Goal: Participate in discussion: Engage in conversation with other users on a specific topic

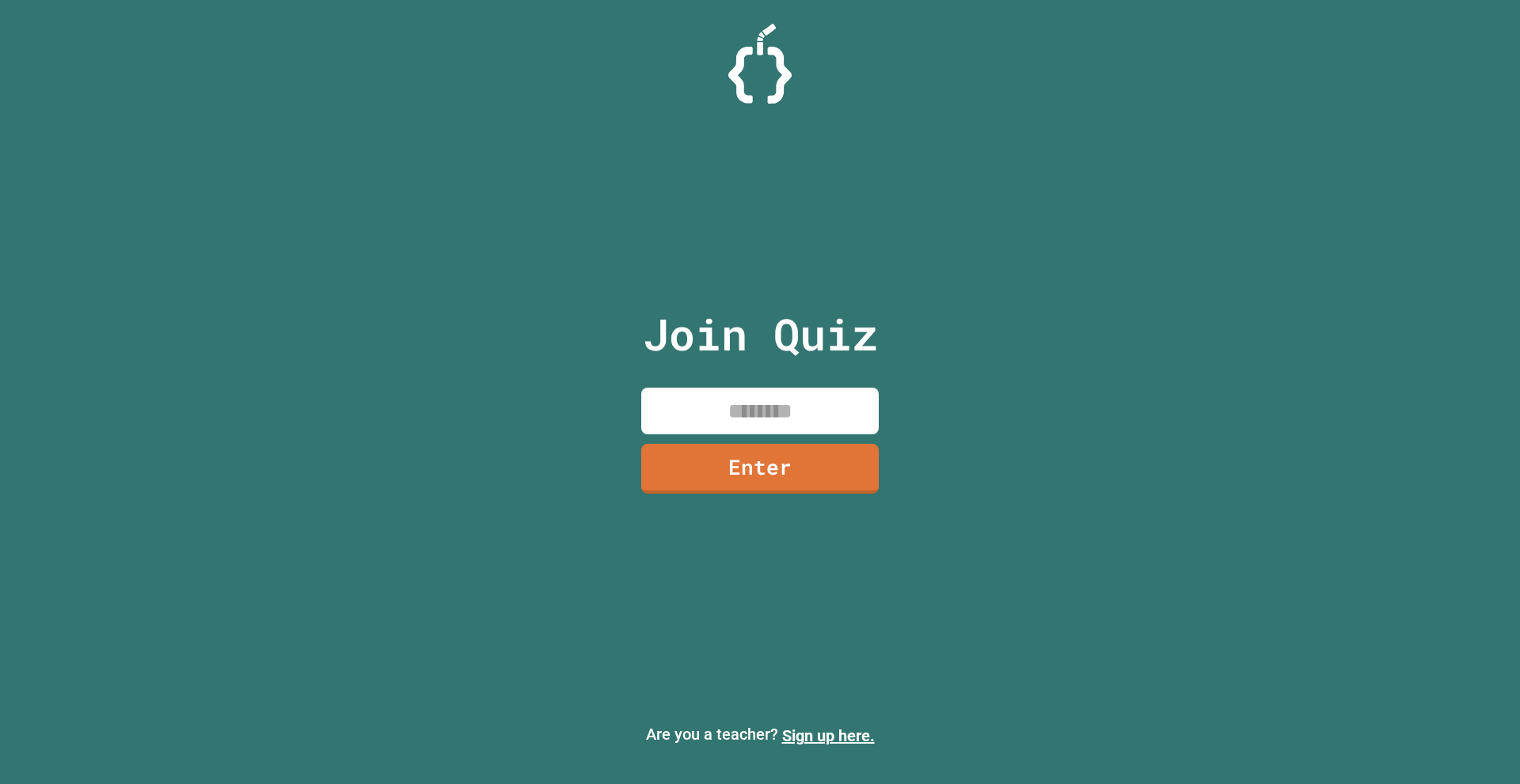
click at [731, 413] on input at bounding box center [760, 411] width 237 height 46
type input "********"
click at [792, 476] on link "Enter" at bounding box center [760, 465] width 215 height 52
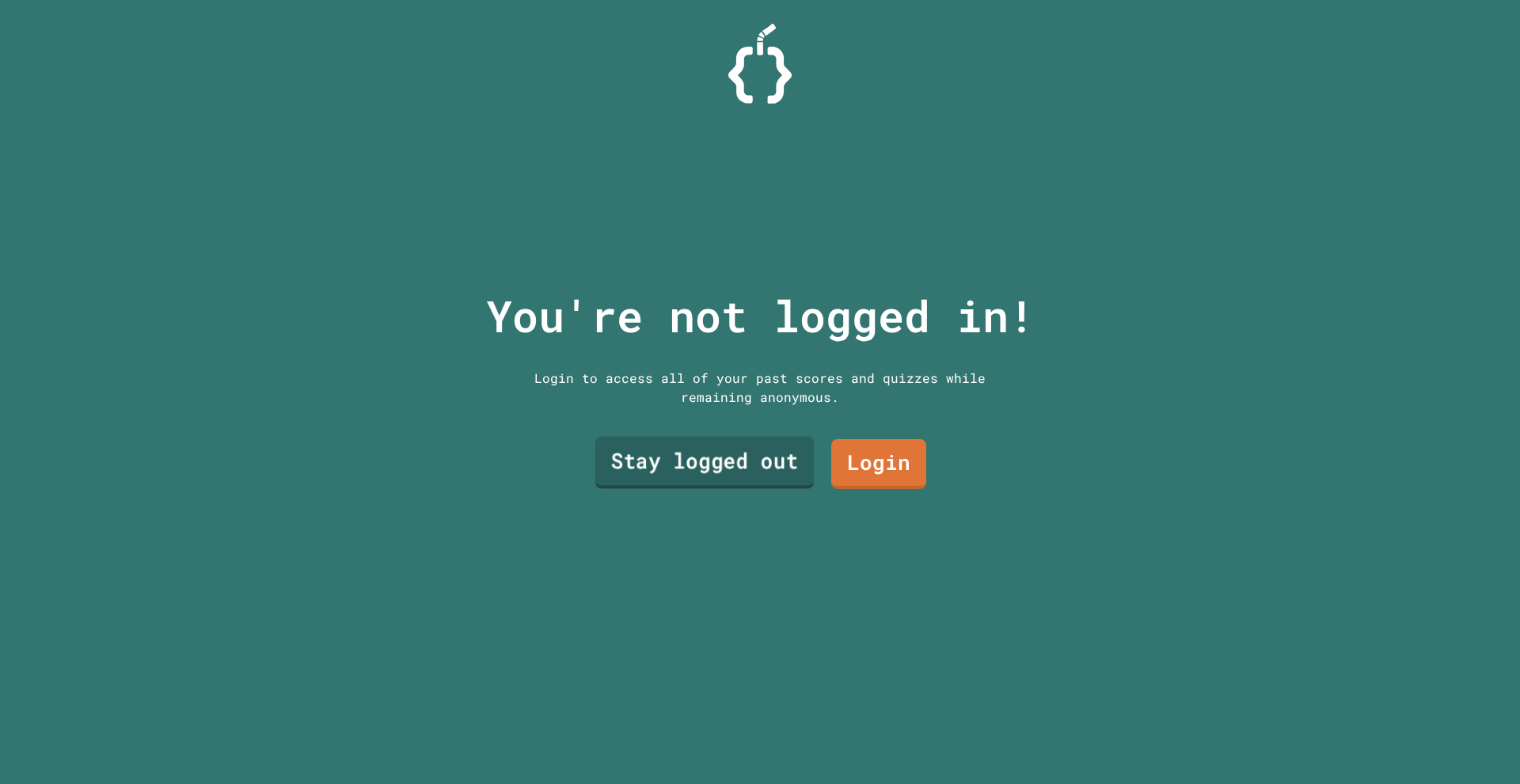
click at [786, 469] on link "Stay logged out" at bounding box center [705, 463] width 218 height 52
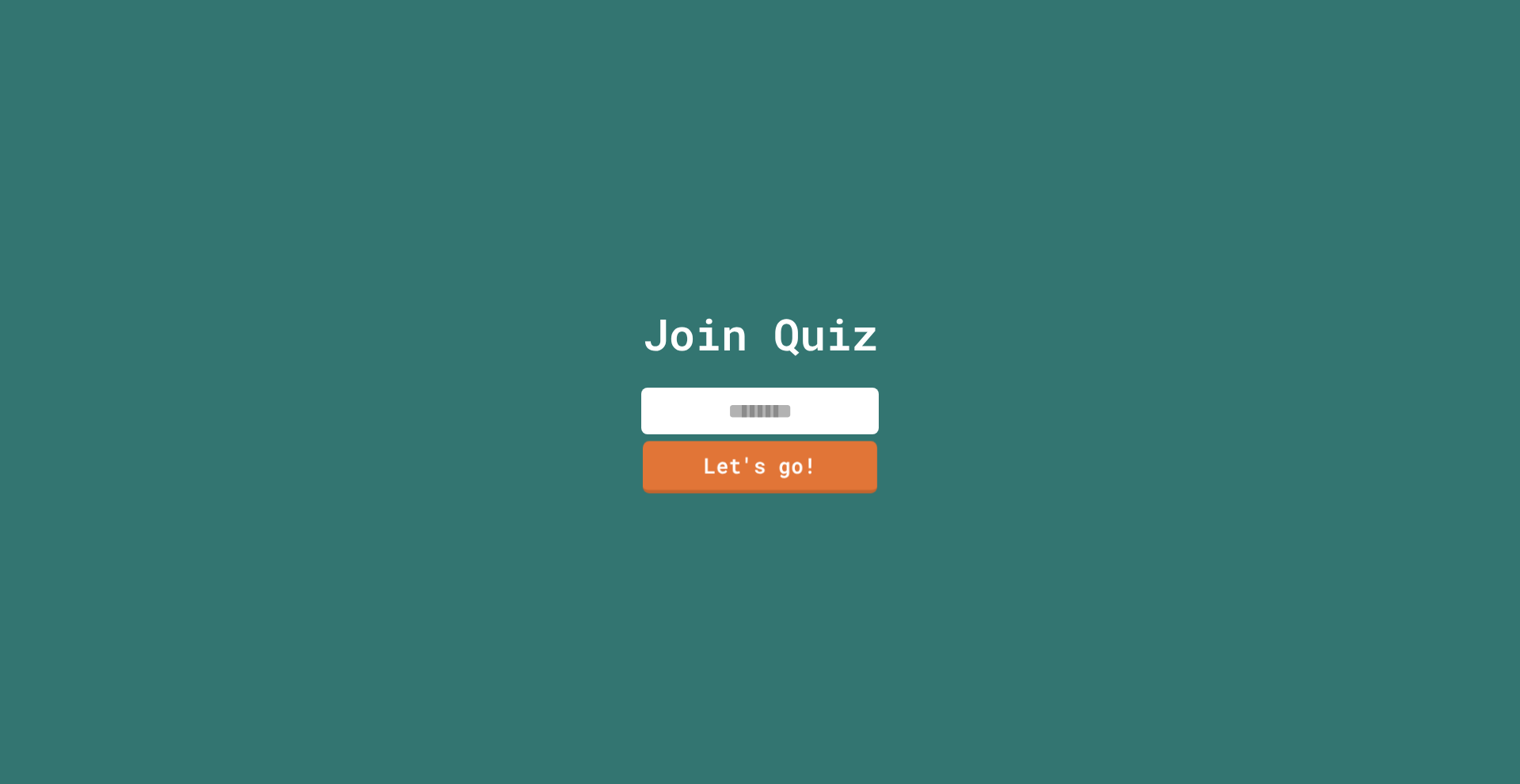
click at [794, 433] on div "Join Quiz Let's go!" at bounding box center [760, 392] width 267 height 784
click at [795, 404] on input at bounding box center [760, 411] width 237 height 46
type input "******"
click at [772, 446] on link "Let's go!" at bounding box center [760, 466] width 235 height 52
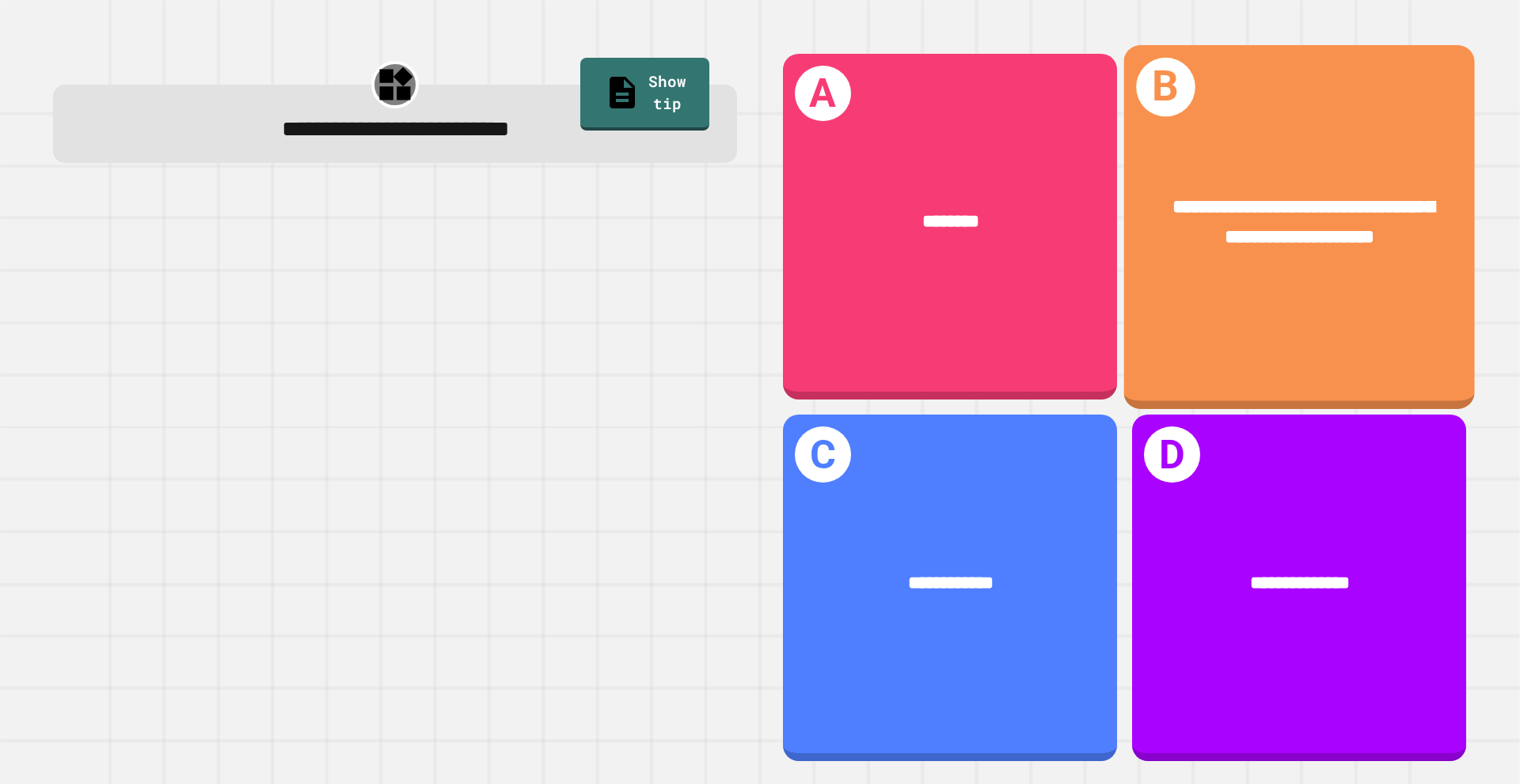
click at [1299, 175] on div "**********" at bounding box center [1300, 222] width 351 height 136
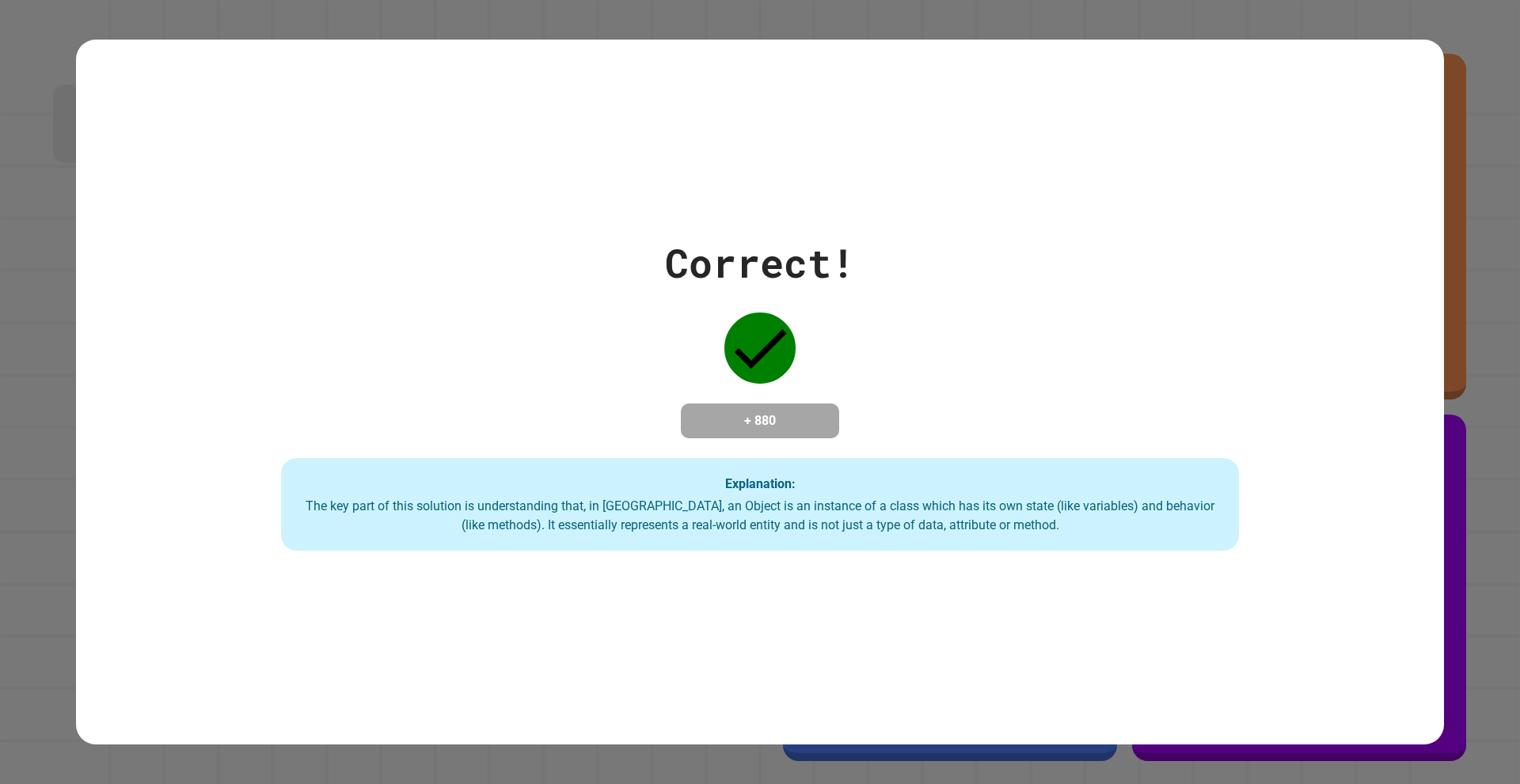
click at [1494, 86] on div "Correct! + 880 Explanation: The key part of this solution is understanding that…" at bounding box center [760, 392] width 1520 height 784
click at [963, 344] on div "Correct! + 880 Explanation: The key part of this solution is understanding that…" at bounding box center [760, 392] width 1368 height 318
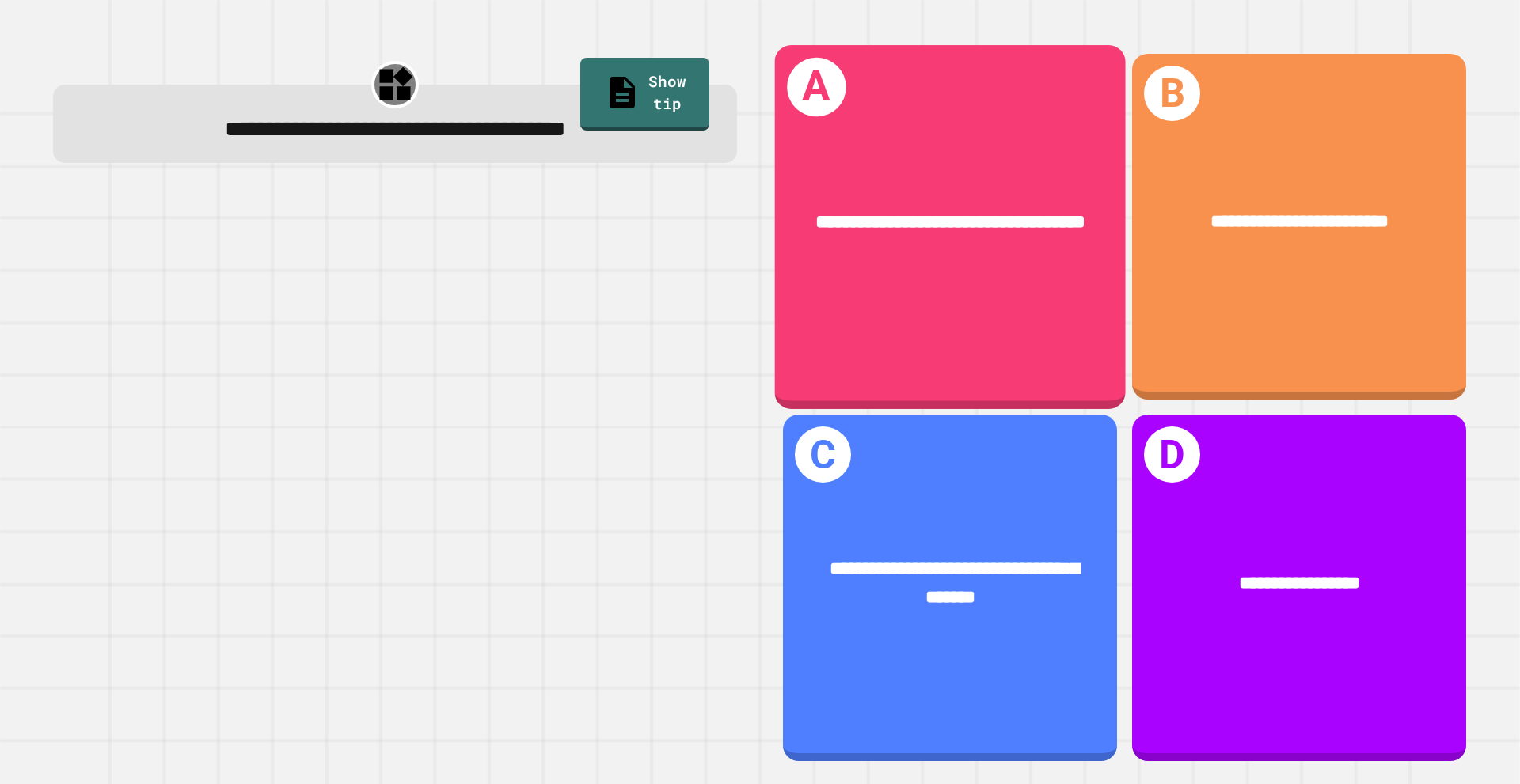
click at [1025, 293] on div "**********" at bounding box center [950, 227] width 351 height 363
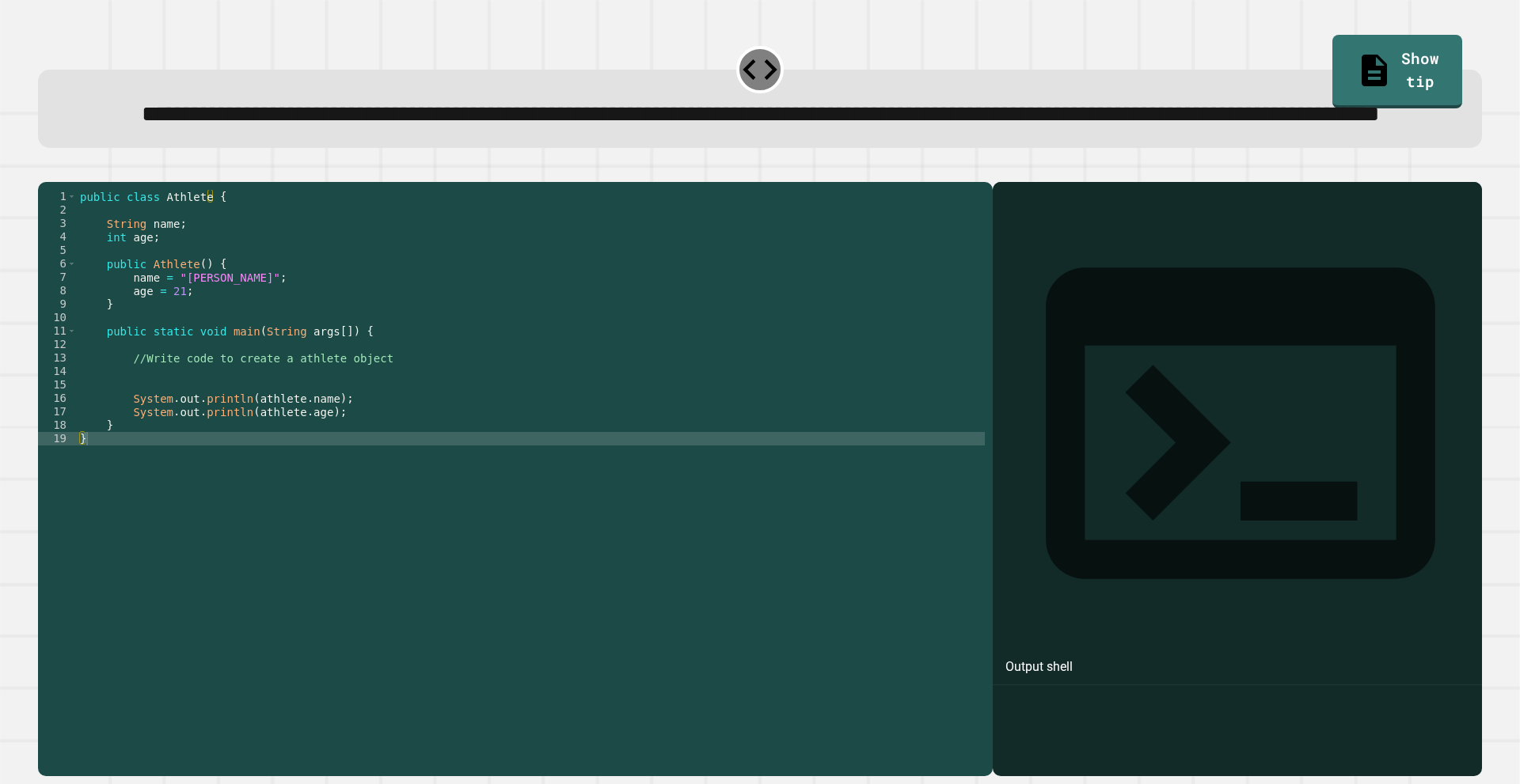
click at [1125, 321] on div at bounding box center [1237, 501] width 473 height 549
drag, startPoint x: 1014, startPoint y: 308, endPoint x: 1023, endPoint y: 289, distance: 21.0
click at [1020, 296] on div at bounding box center [1237, 501] width 473 height 549
click at [1033, 274] on div "Output shell" at bounding box center [1237, 434] width 489 height 503
click at [1046, 658] on div "Output shell" at bounding box center [1039, 667] width 67 height 19
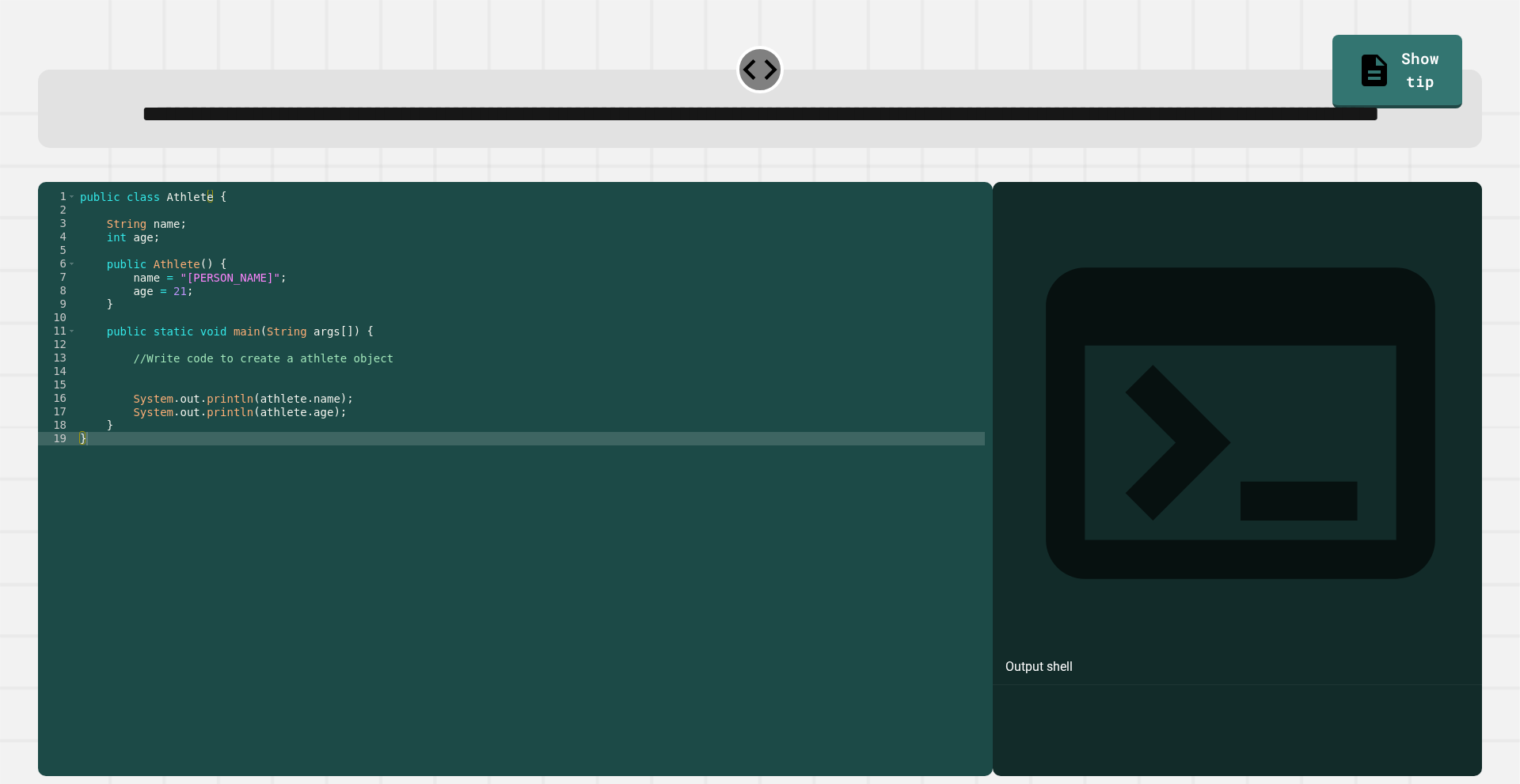
click at [1028, 294] on div at bounding box center [1237, 501] width 473 height 549
click at [1022, 297] on div at bounding box center [1237, 501] width 473 height 549
drag, startPoint x: 1018, startPoint y: 301, endPoint x: 1016, endPoint y: 314, distance: 13.2
click at [1018, 310] on div at bounding box center [1237, 501] width 473 height 549
click at [1016, 314] on div at bounding box center [1237, 501] width 473 height 549
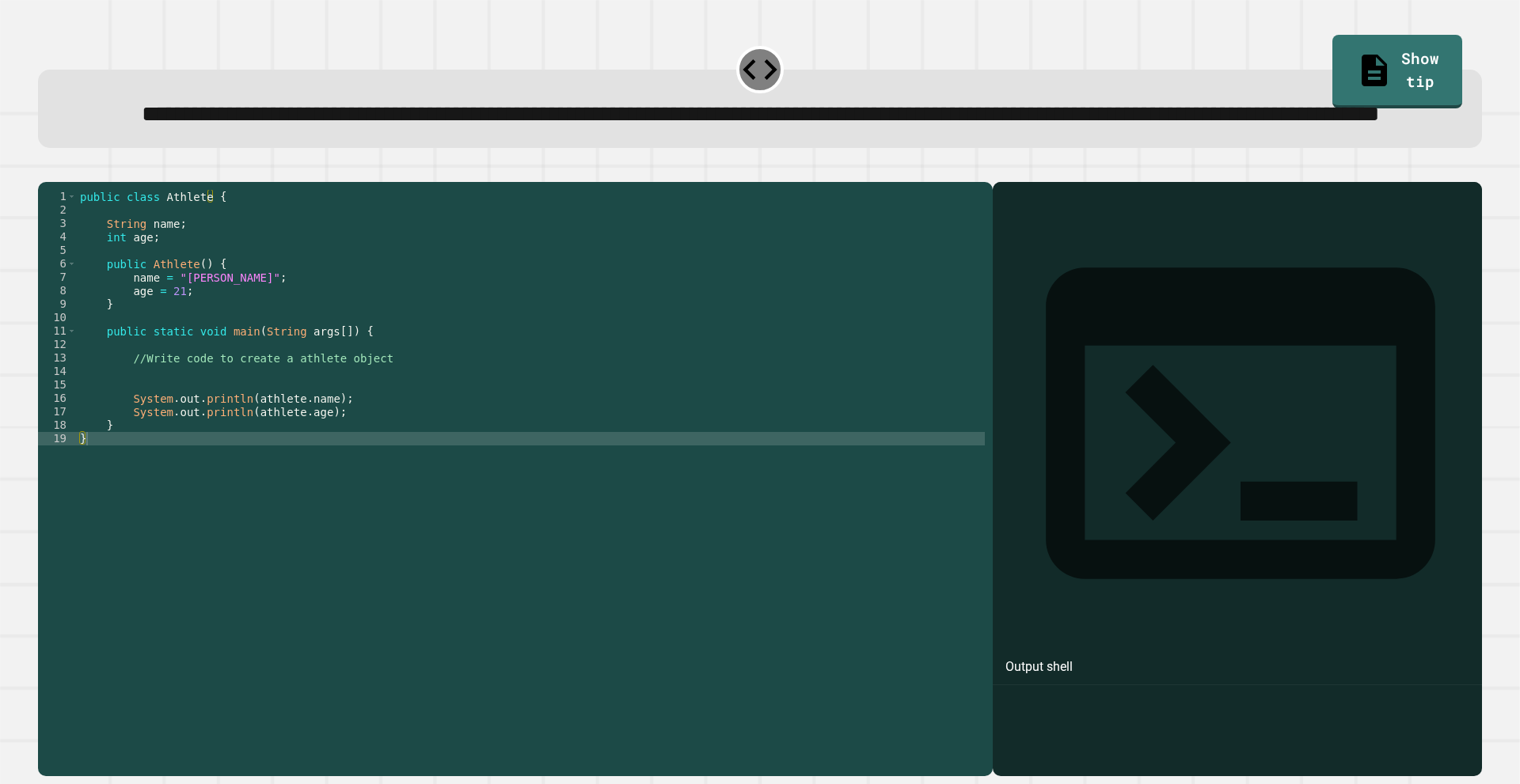
click at [235, 510] on div "public class Athlete { String name ; int age ; public Athlete ( ) { name = "[PE…" at bounding box center [530, 445] width 908 height 511
type textarea "*"
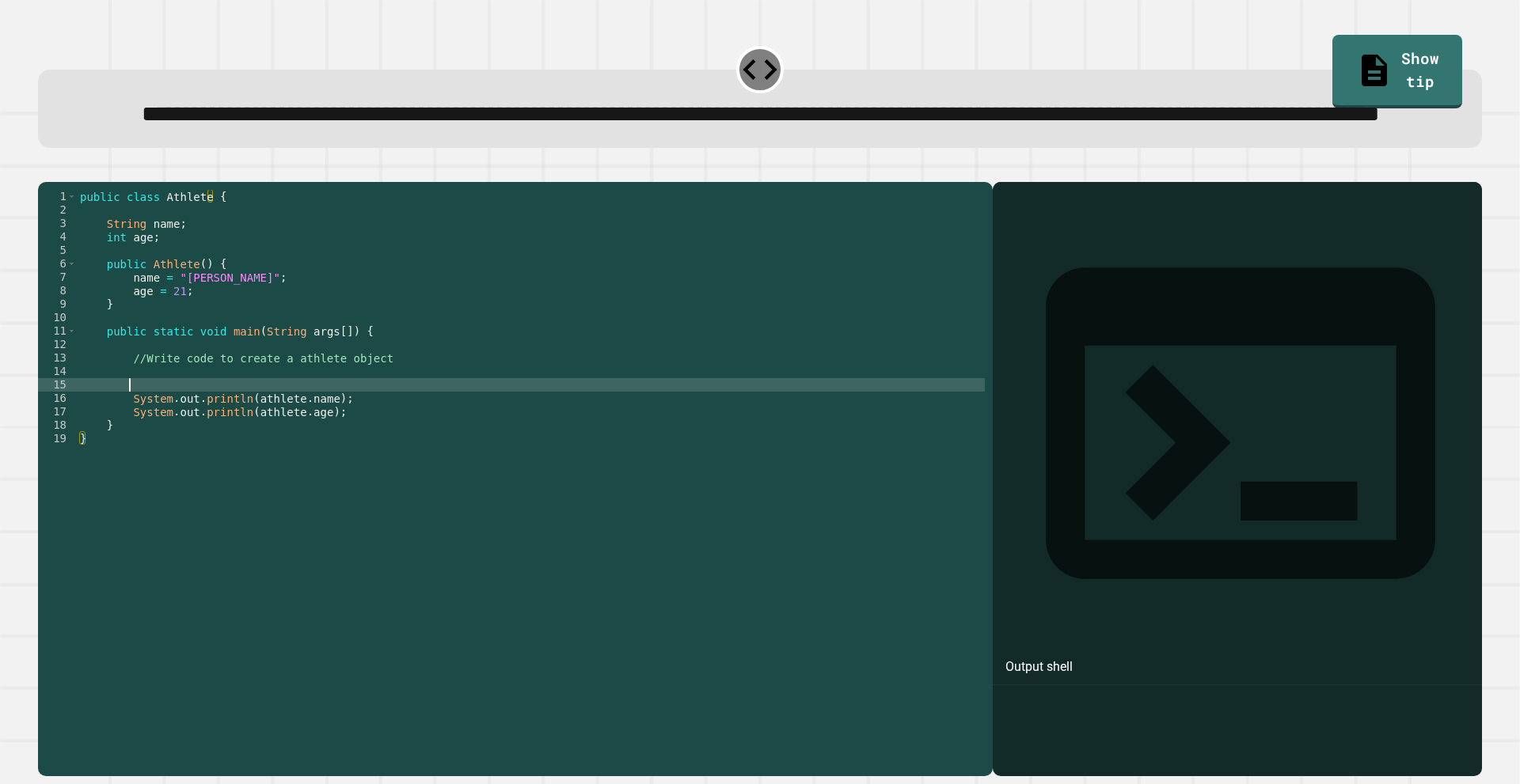
click at [131, 439] on div "public class Athlete { String name ; int age ; public Athlete ( ) { name = "[PE…" at bounding box center [530, 445] width 908 height 511
click at [182, 450] on div "public class Athlete { String name ; int age ; public Athlete ( ) { name = "[PE…" at bounding box center [530, 445] width 908 height 511
type textarea "**********"
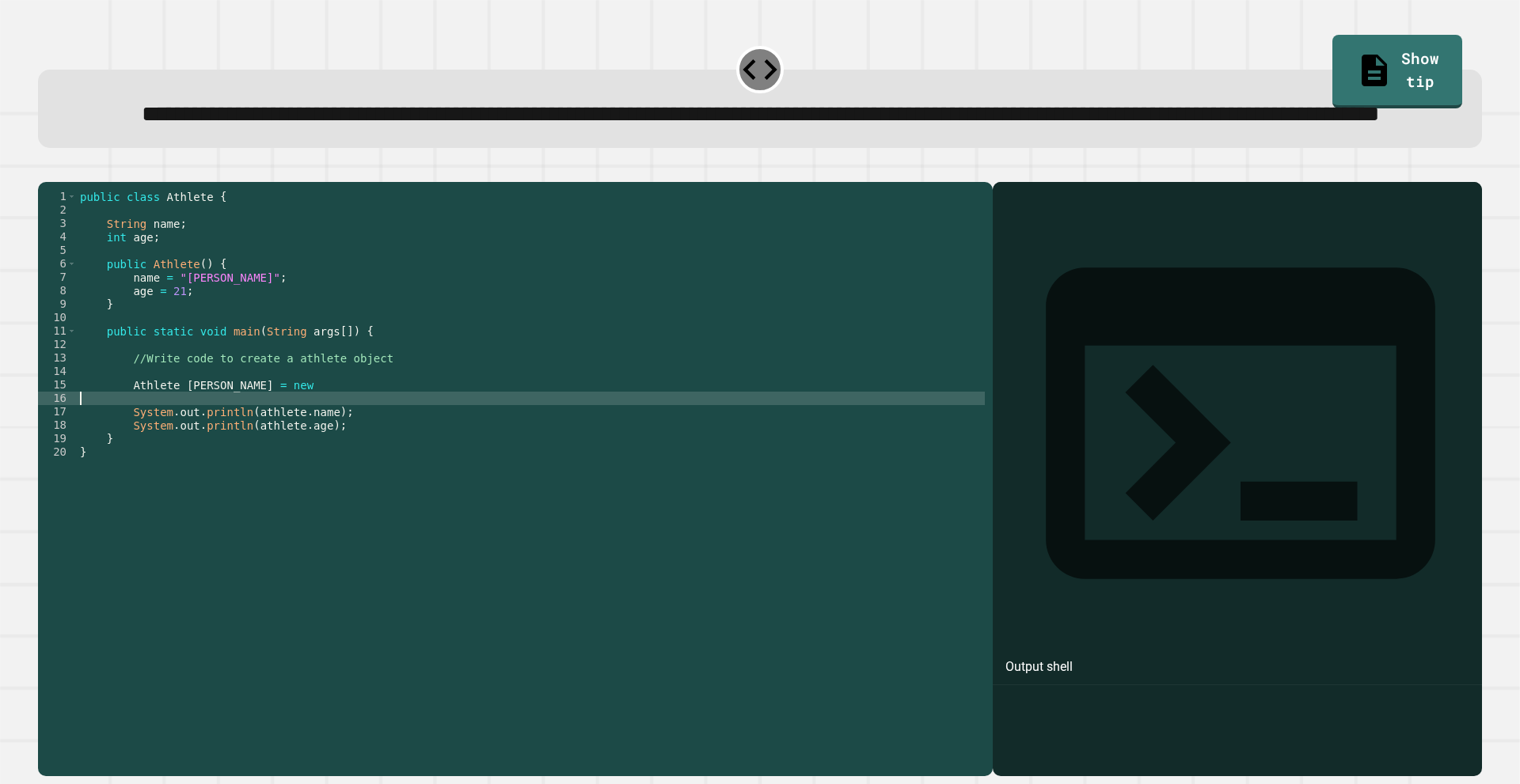
scroll to position [0, 3]
type textarea "**********"
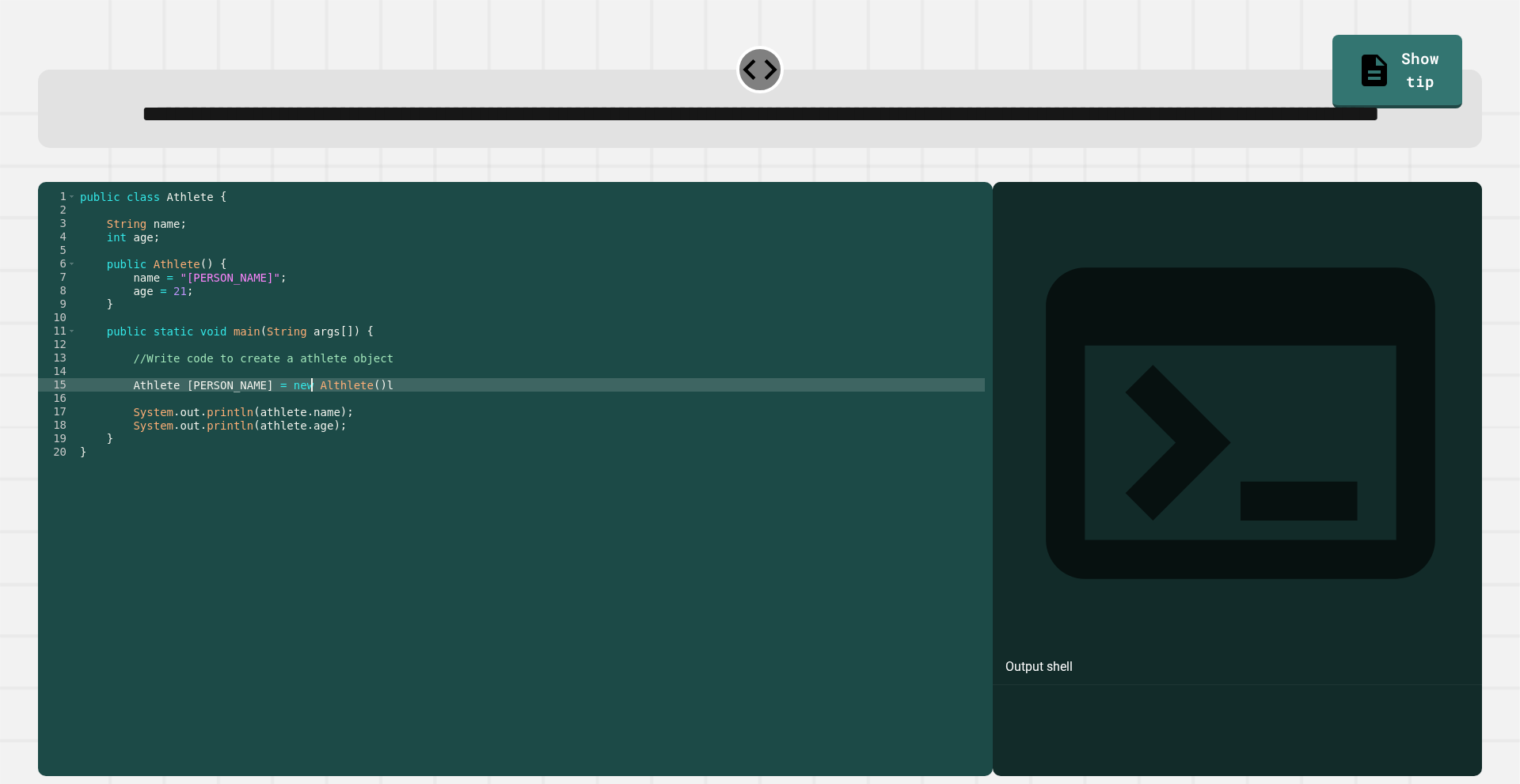
scroll to position [0, 15]
type textarea "**********"
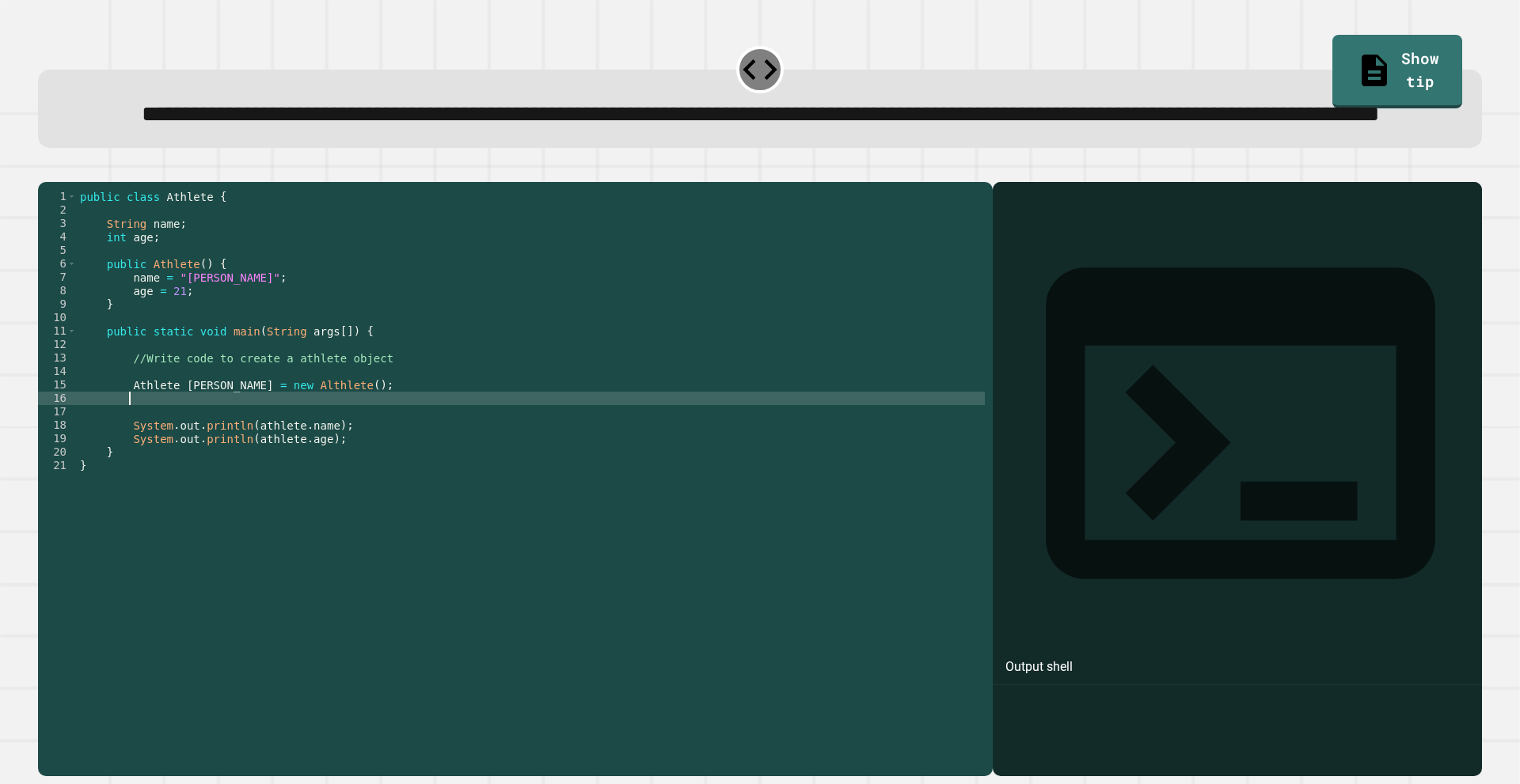
scroll to position [0, 1]
click at [46, 169] on button "button" at bounding box center [46, 169] width 0 height 0
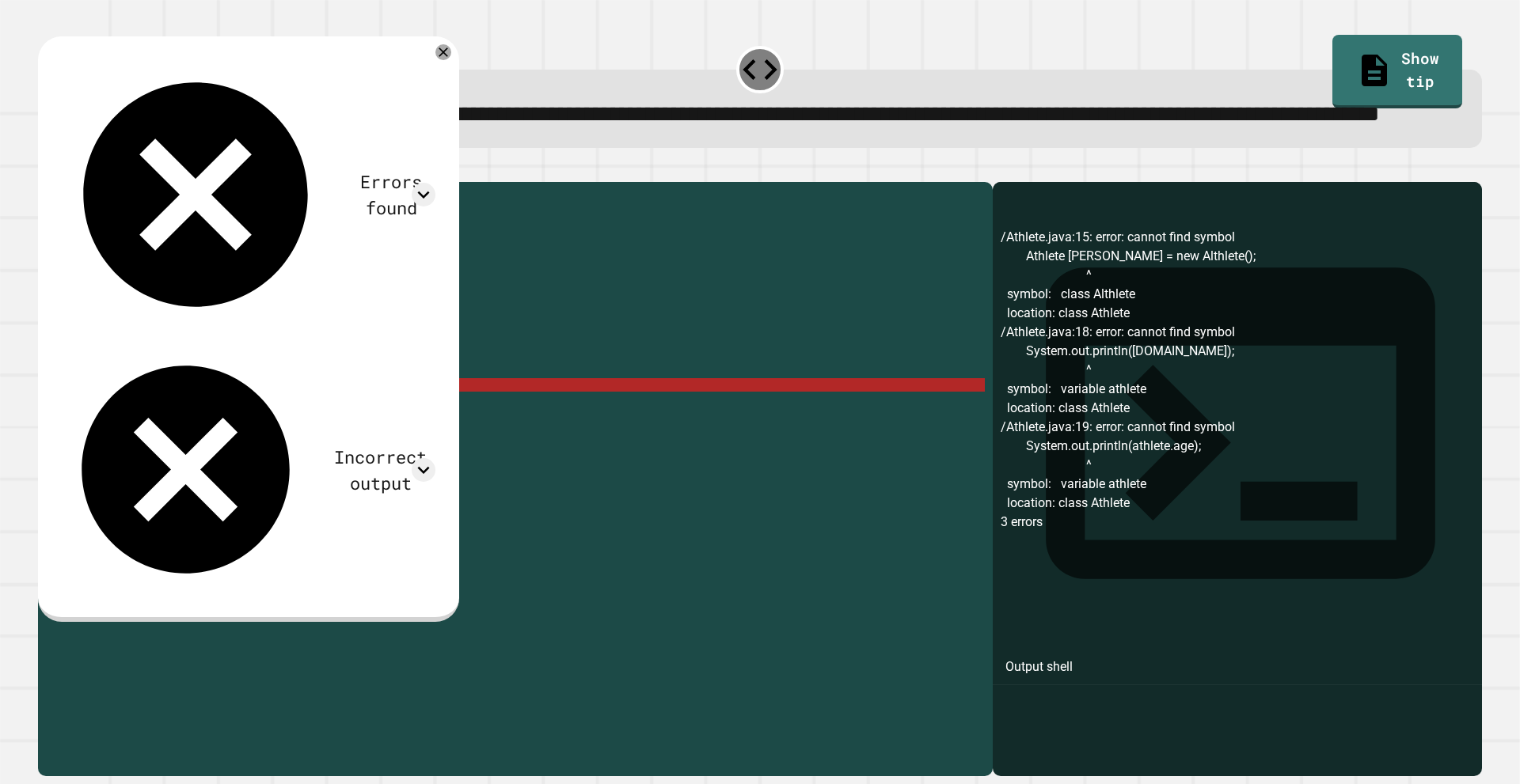
click at [312, 441] on div "public class Athlete { String name ; int age ; public Athlete ( ) { name = "[PE…" at bounding box center [530, 445] width 908 height 511
click at [137, 443] on div "public class Athlete { String name ; int age ; public Athlete ( ) { name = "[PE…" at bounding box center [530, 445] width 908 height 511
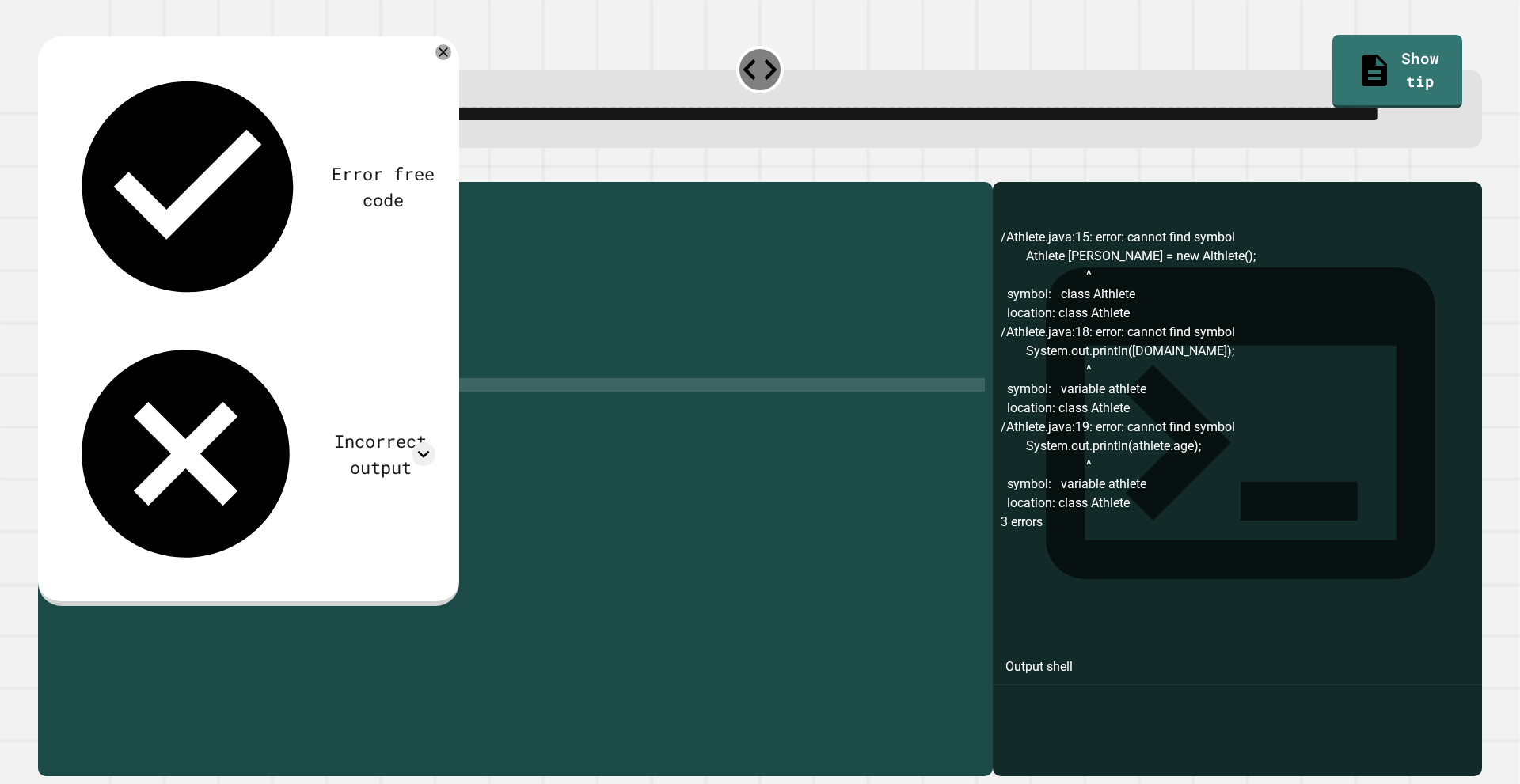
click at [46, 169] on button "button" at bounding box center [46, 169] width 0 height 0
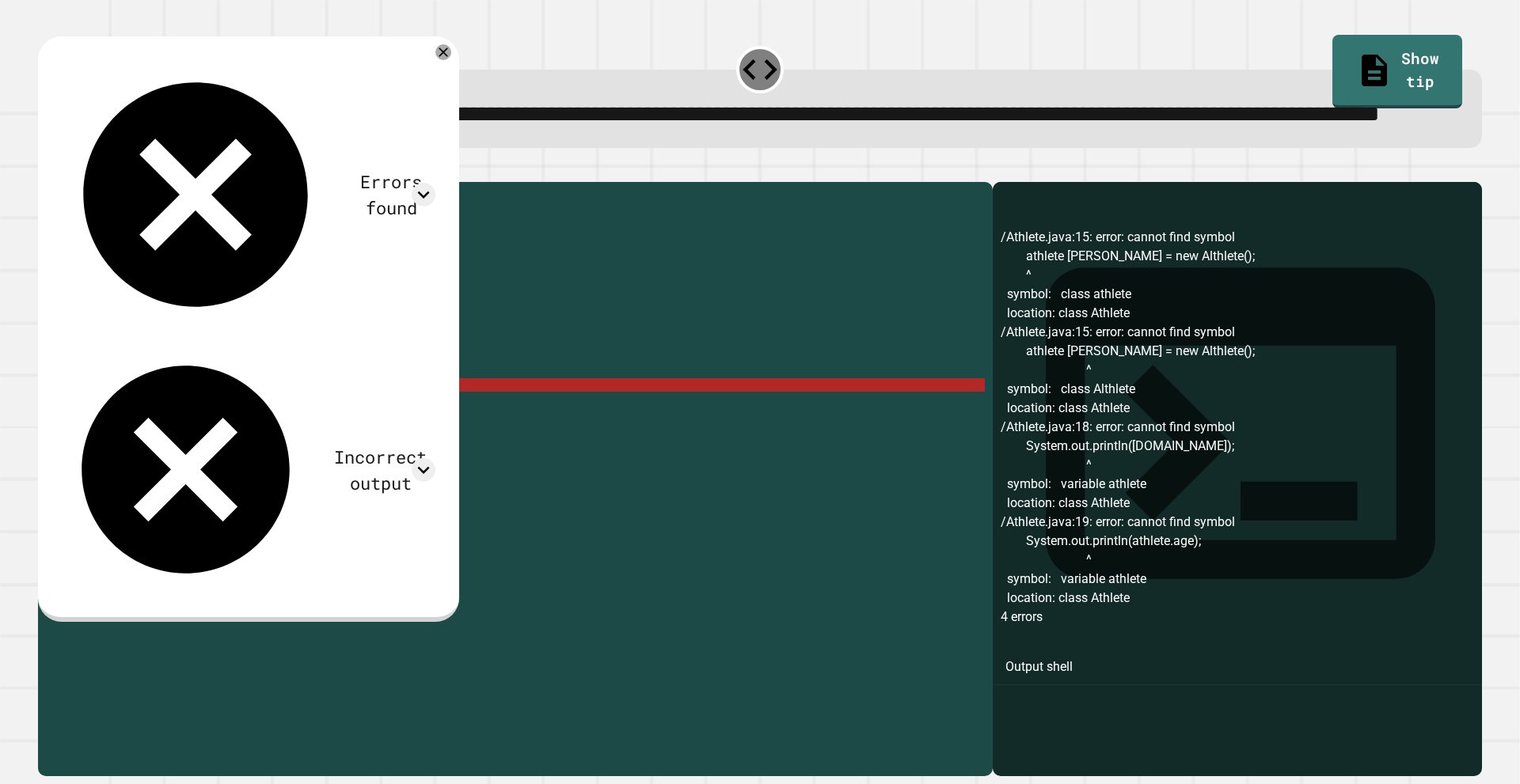
click at [134, 447] on div "public class Athlete { String name ; int age ; public Athlete ( ) { name = "[PE…" at bounding box center [530, 445] width 908 height 511
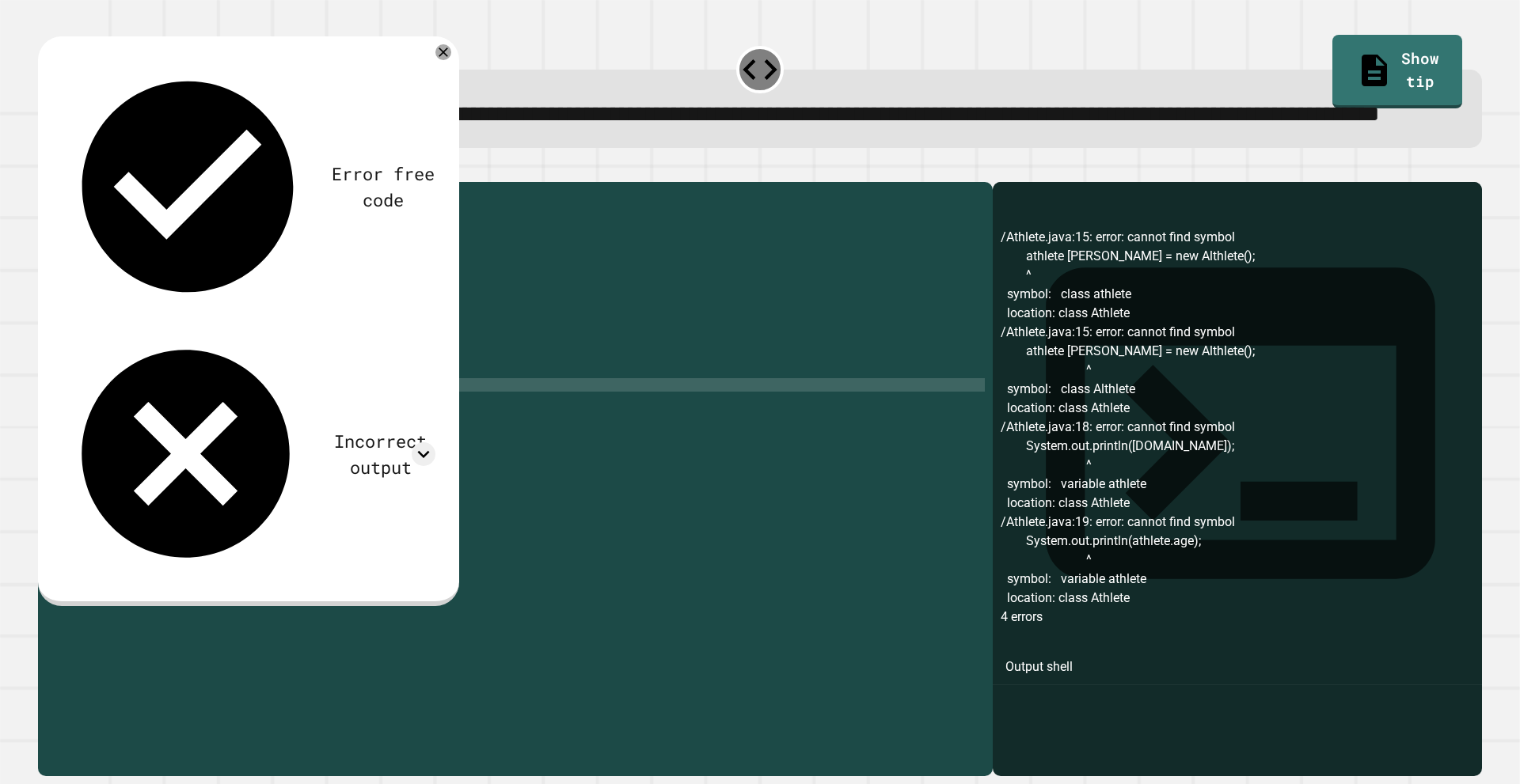
type textarea "**********"
click at [77, 169] on icon "button" at bounding box center [77, 169] width 0 height 0
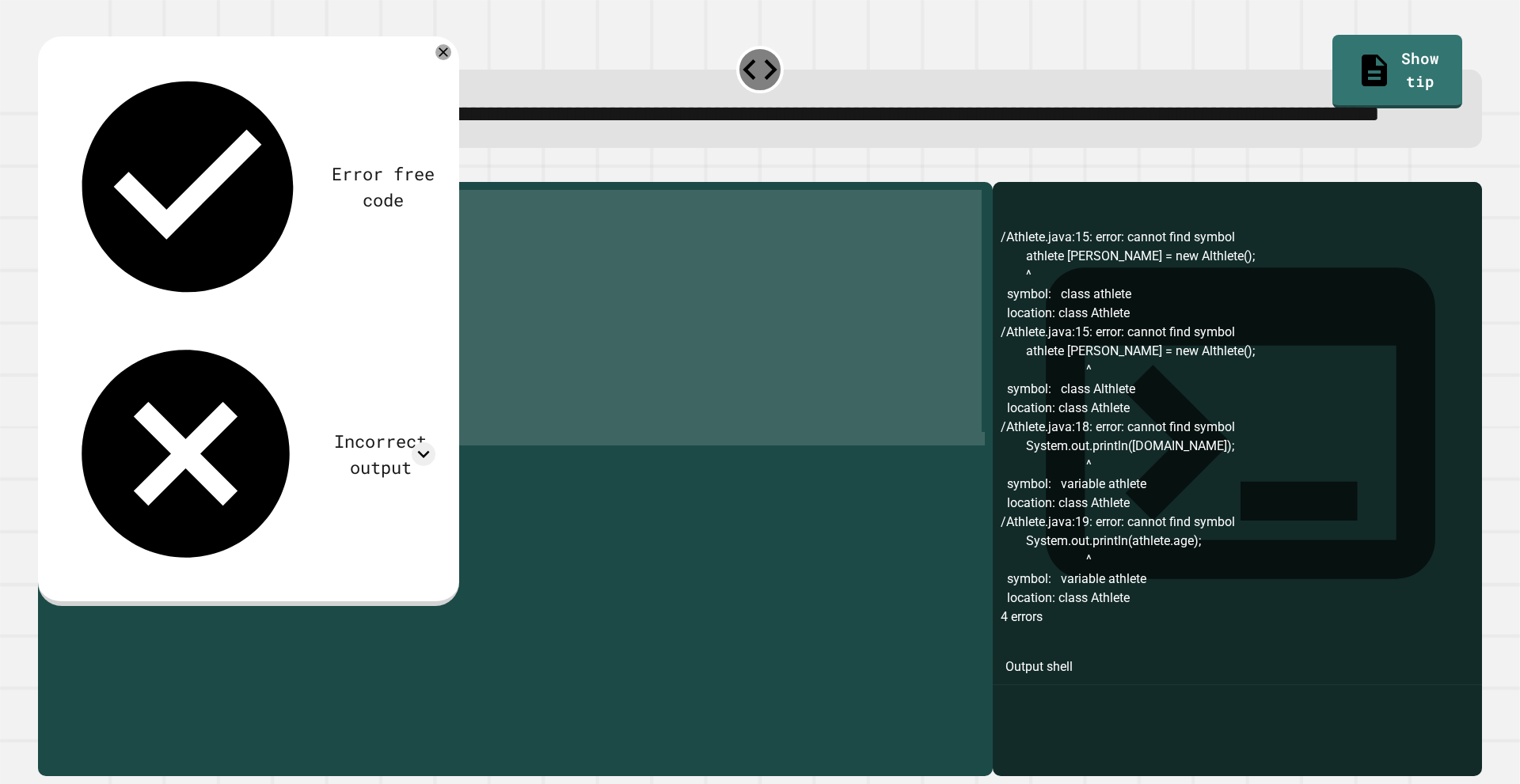
click at [46, 169] on icon "button" at bounding box center [46, 169] width 0 height 0
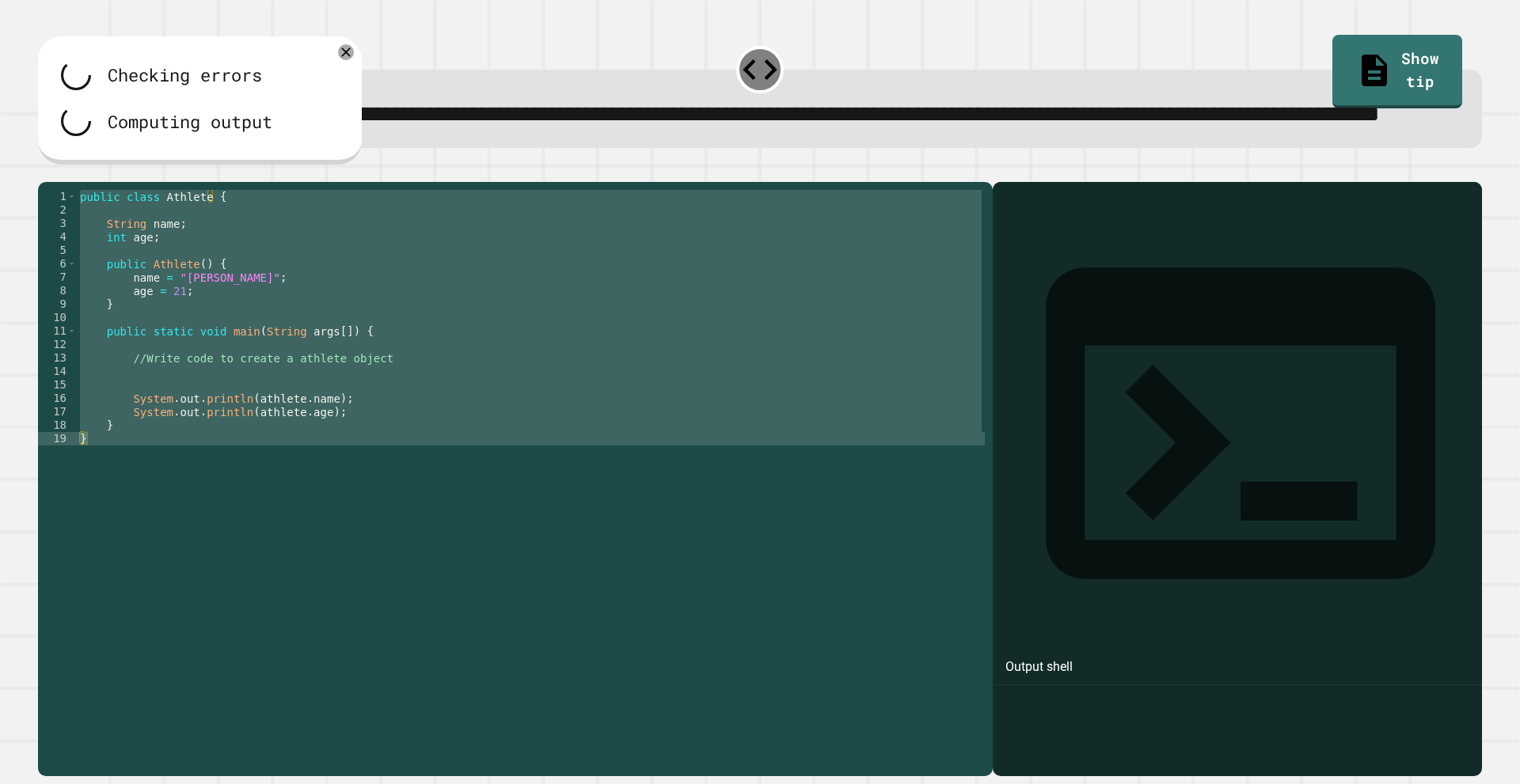
click at [144, 418] on div "public class Athlete { String name ; int age ; public Athlete ( ) { name = "[PE…" at bounding box center [530, 432] width 908 height 484
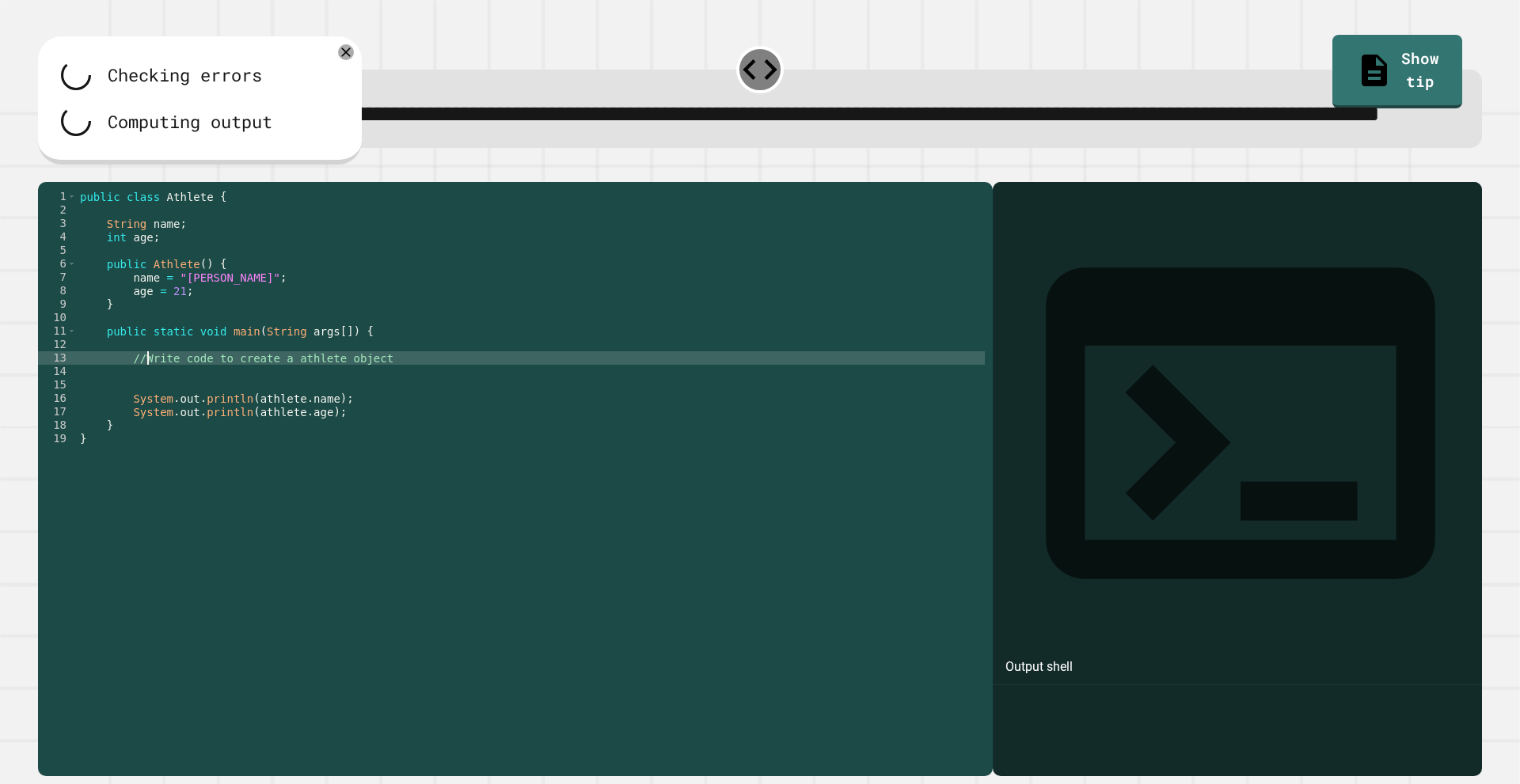
click at [143, 432] on div "public class Athlete { String name ; int age ; public Athlete ( ) { name = "[PE…" at bounding box center [530, 445] width 908 height 511
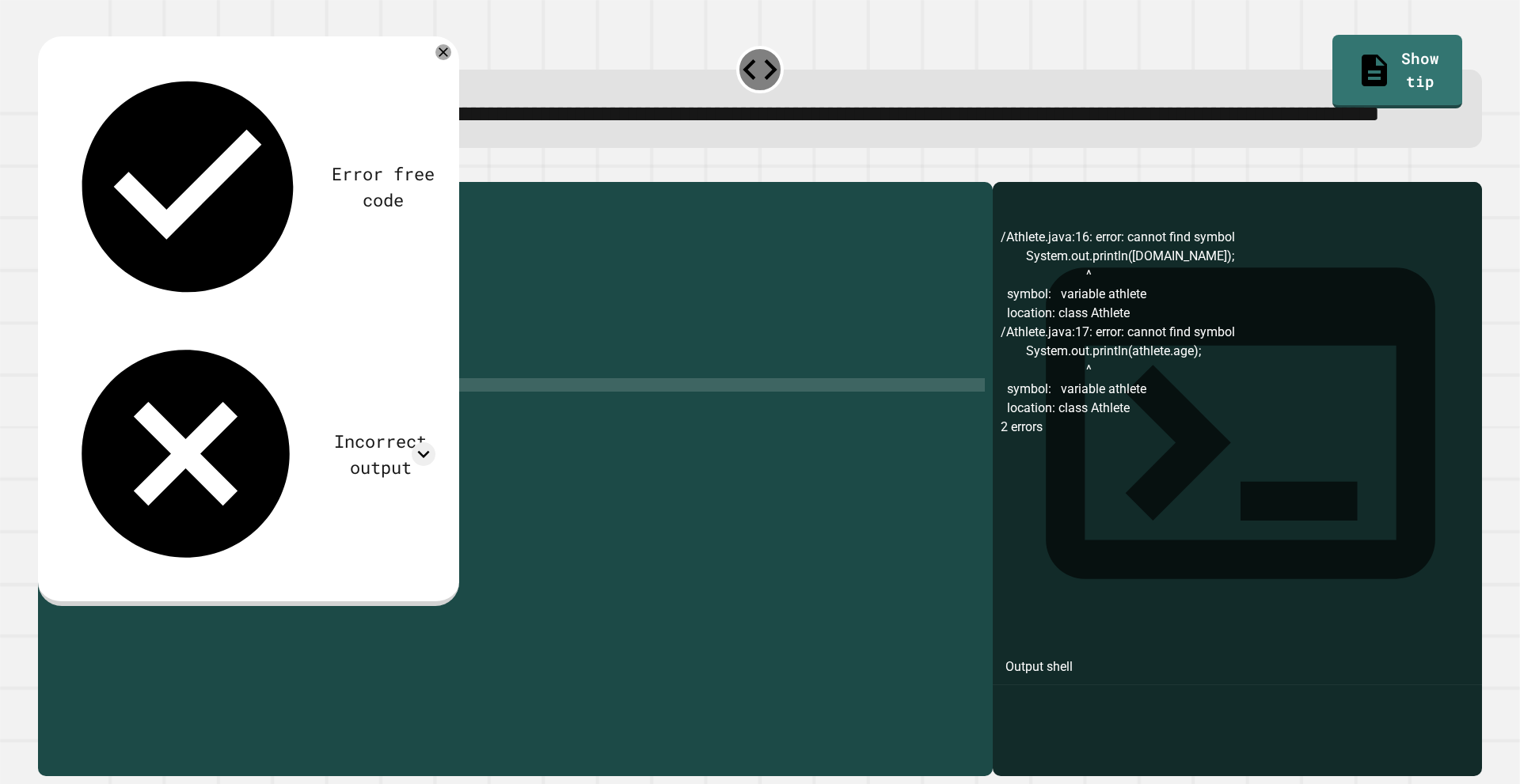
scroll to position [0, 15]
type textarea "**********"
click at [50, 197] on div "Error free code /Athlete.java:16: error: cannot find symbol System.out.println(…" at bounding box center [248, 320] width 421 height 569
click at [46, 169] on icon "button" at bounding box center [46, 169] width 0 height 0
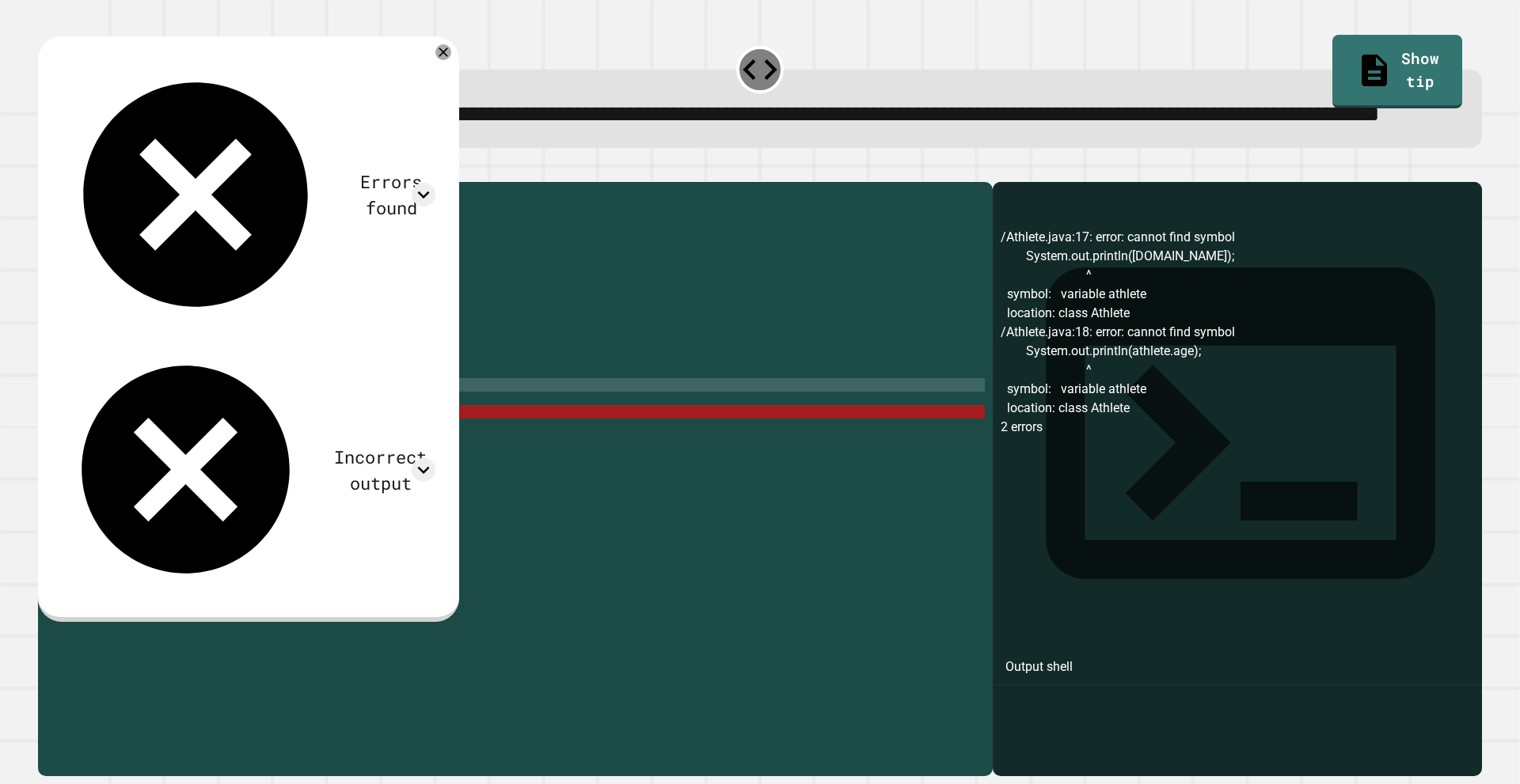
click at [183, 444] on div "public class Athlete { String name ; int age ; public Athlete ( ) { name = "[PE…" at bounding box center [530, 445] width 908 height 511
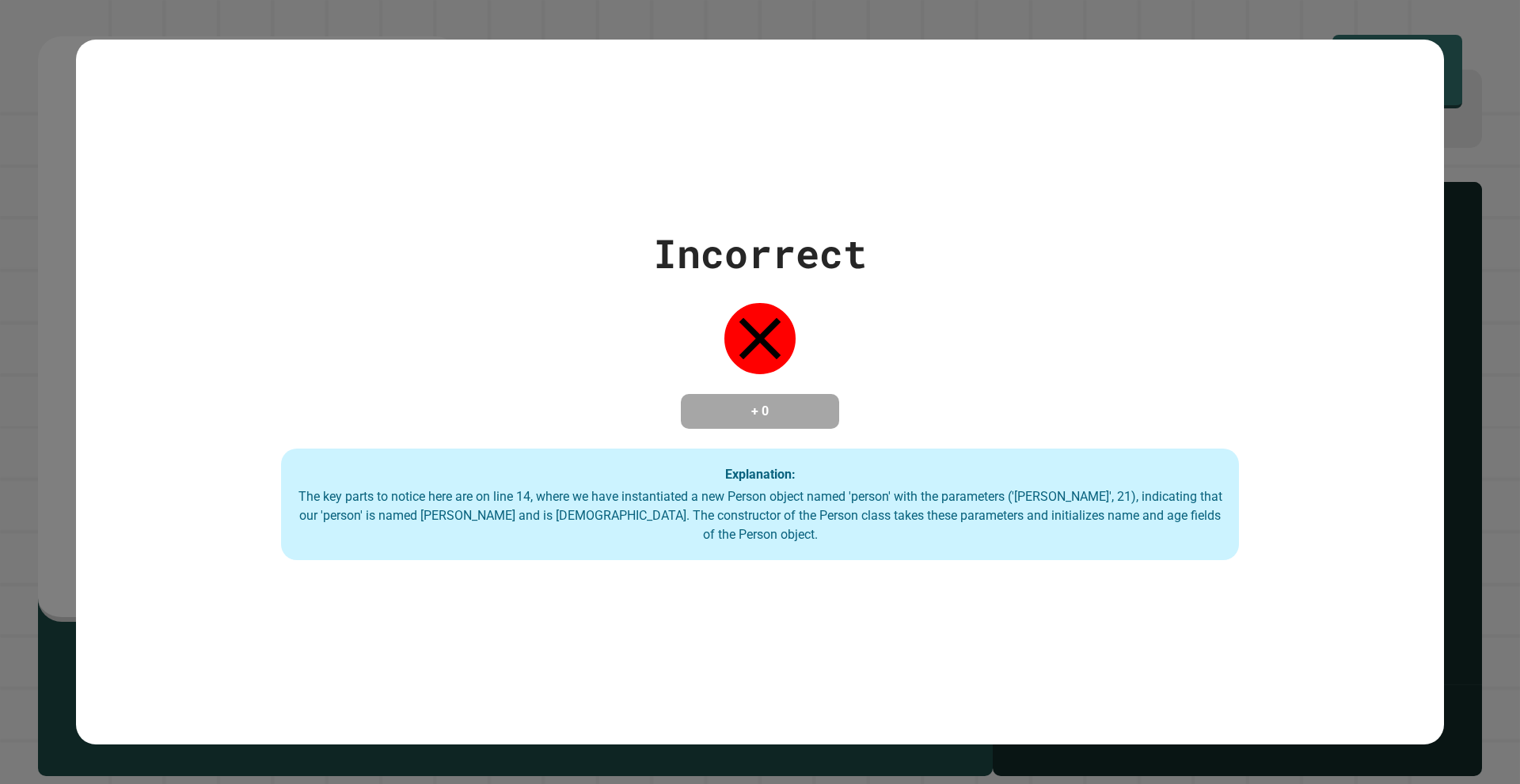
click at [127, 452] on div "Incorrect + 0 Explanation: The key parts to notice here are on line 14, where w…" at bounding box center [760, 392] width 1368 height 337
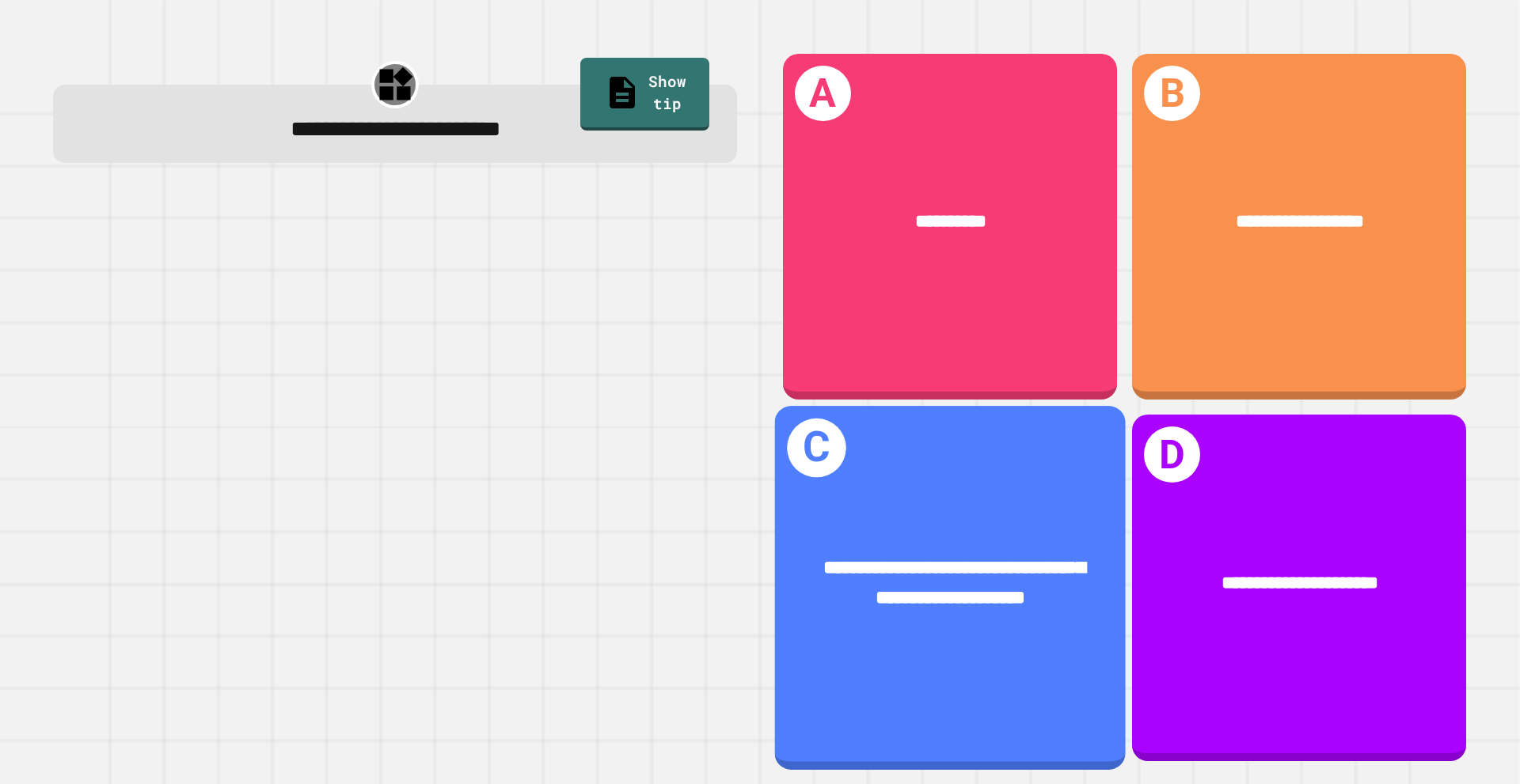
click at [1026, 516] on div "**********" at bounding box center [950, 584] width 351 height 136
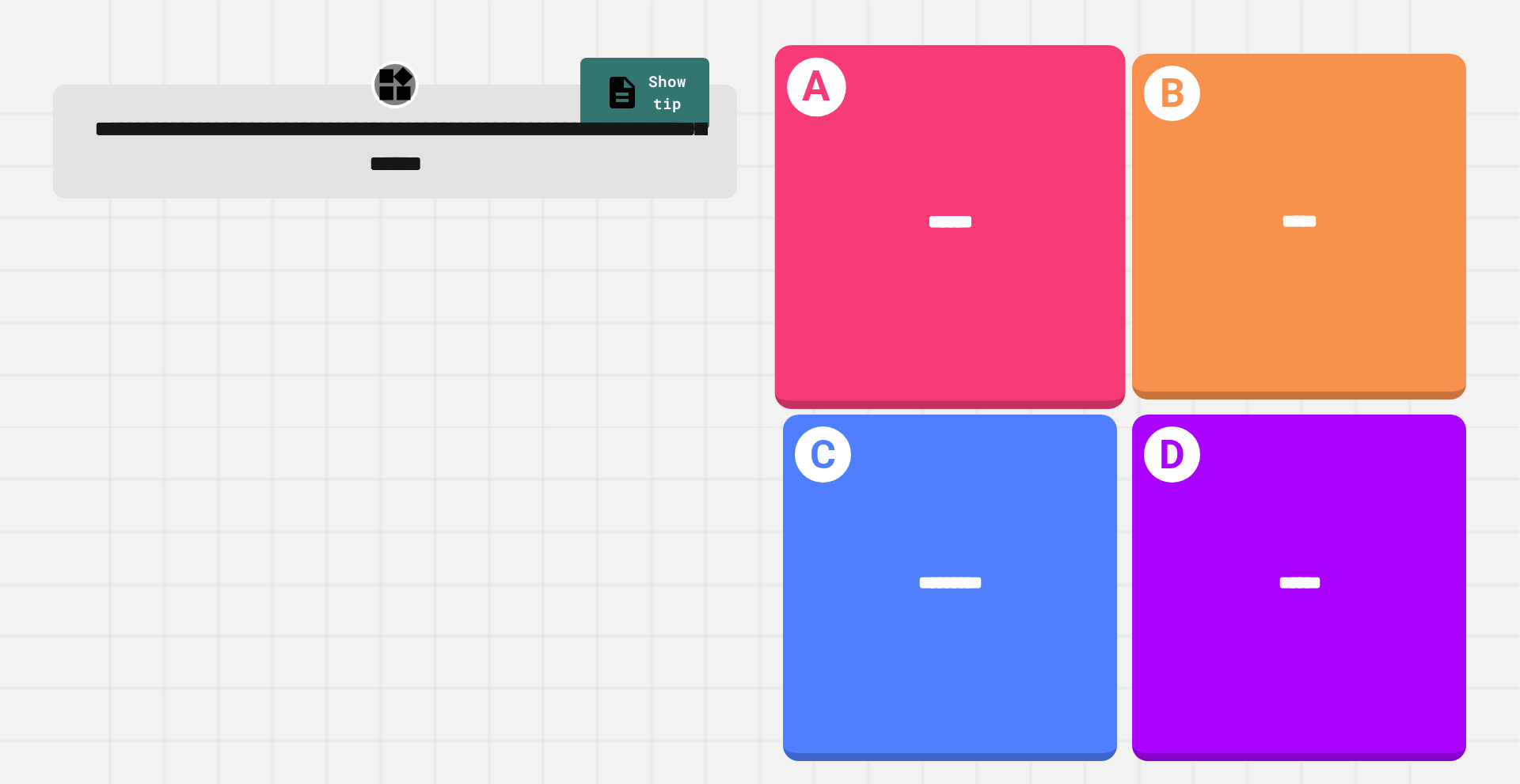
click at [858, 255] on div "******" at bounding box center [950, 222] width 351 height 106
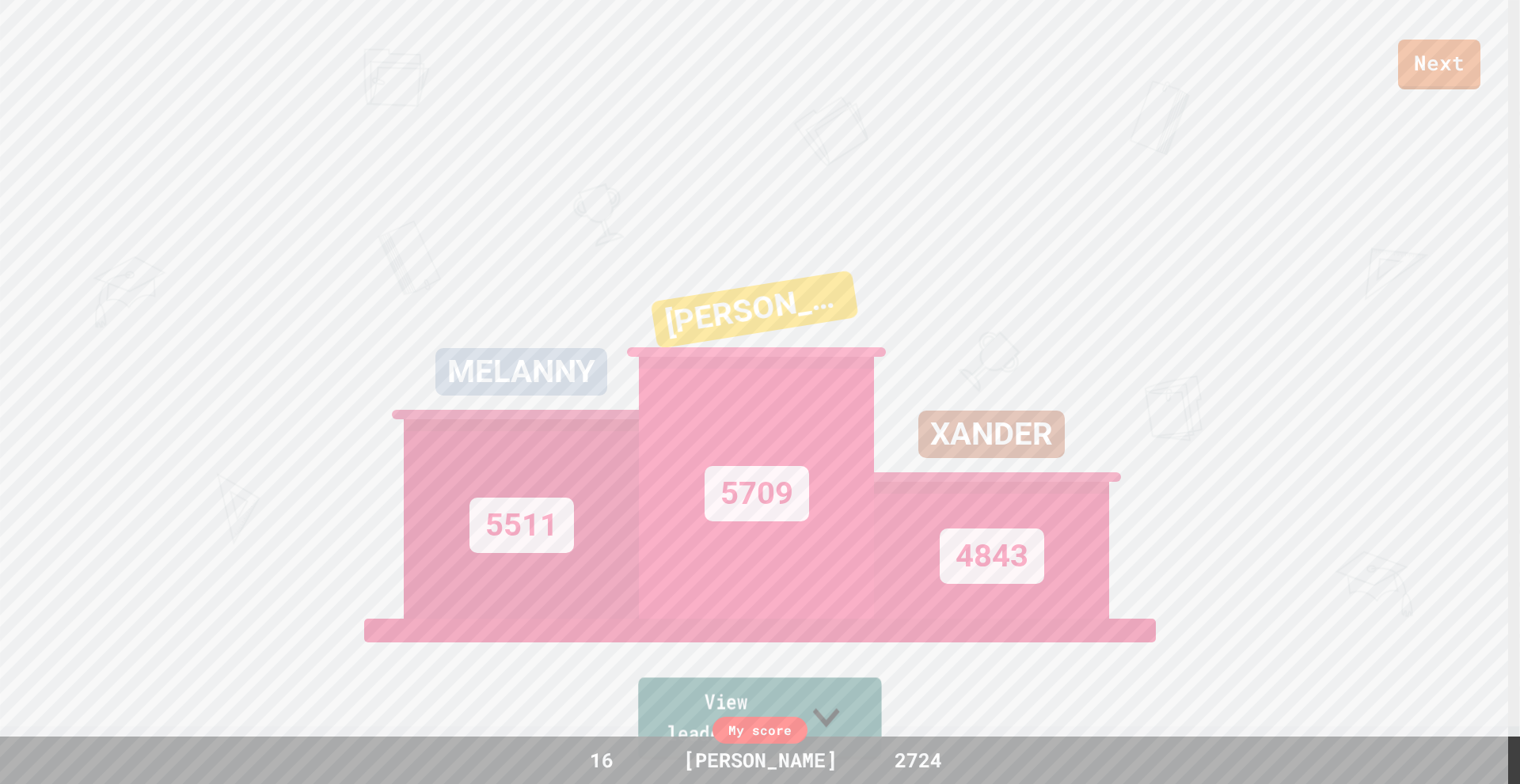
click at [853, 712] on icon at bounding box center [827, 717] width 54 height 63
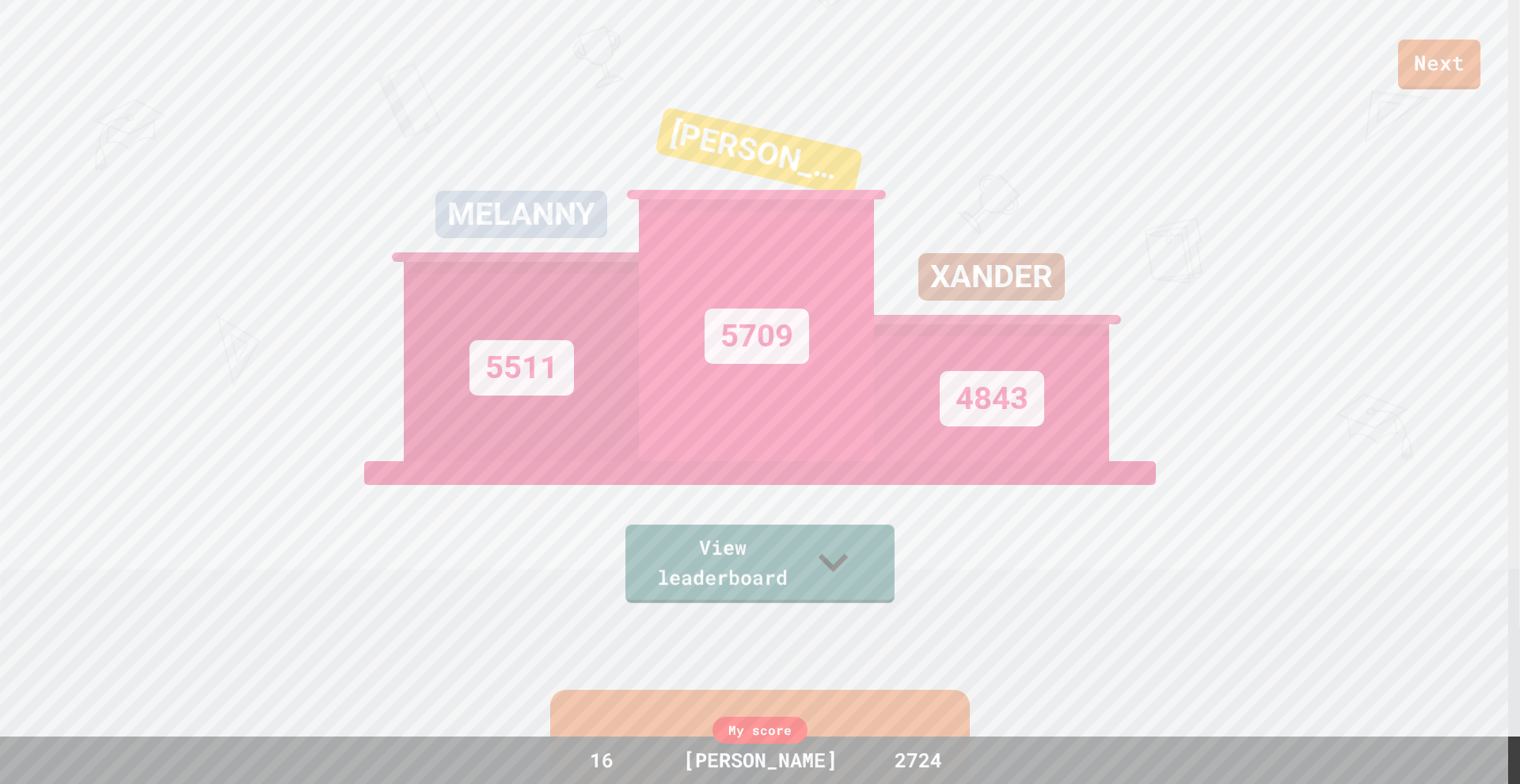
scroll to position [0, 0]
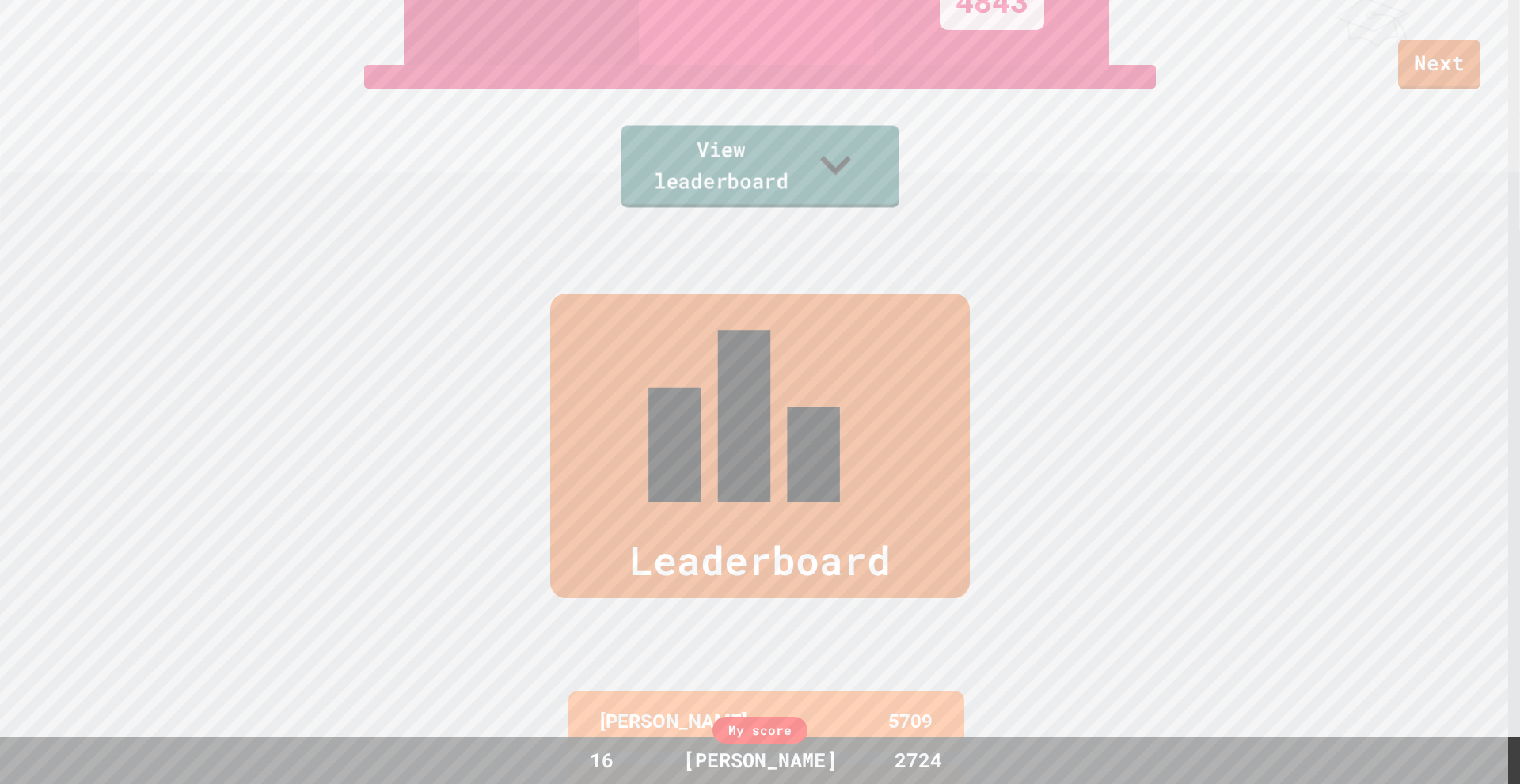
click at [816, 166] on link "View leaderboard" at bounding box center [759, 167] width 278 height 82
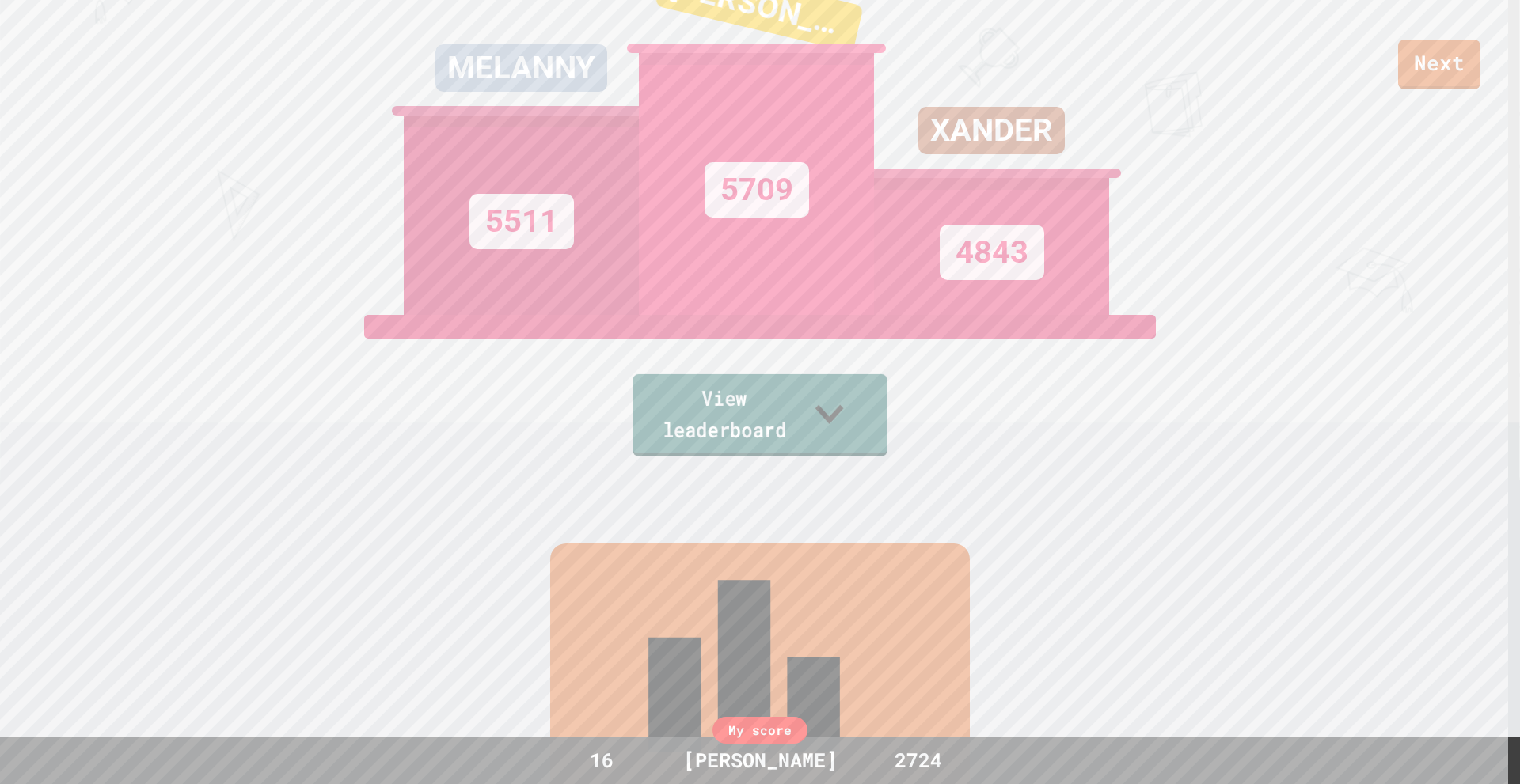
click at [882, 426] on link "View leaderboard" at bounding box center [760, 416] width 255 height 82
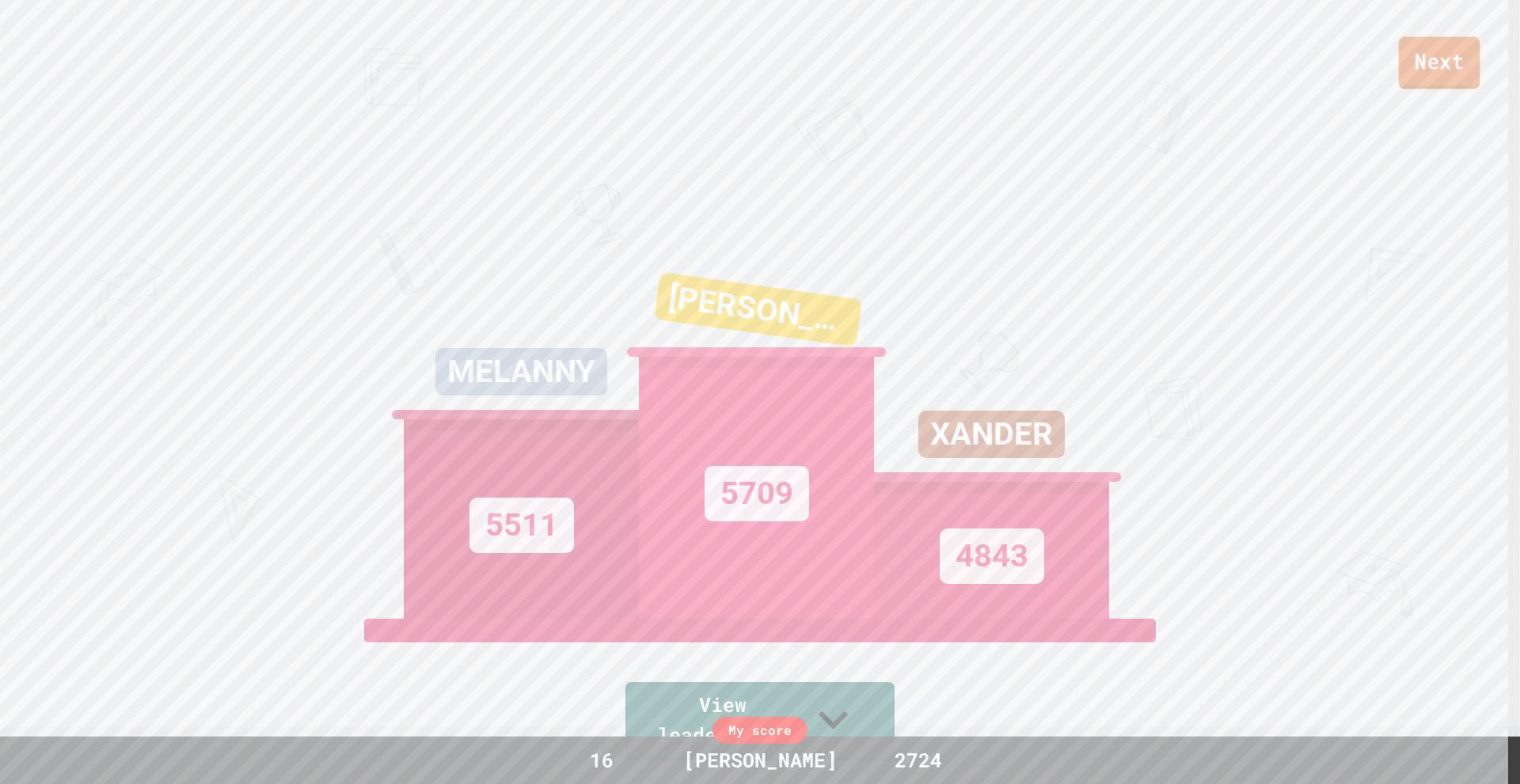
click at [1466, 46] on link "Next" at bounding box center [1439, 62] width 82 height 52
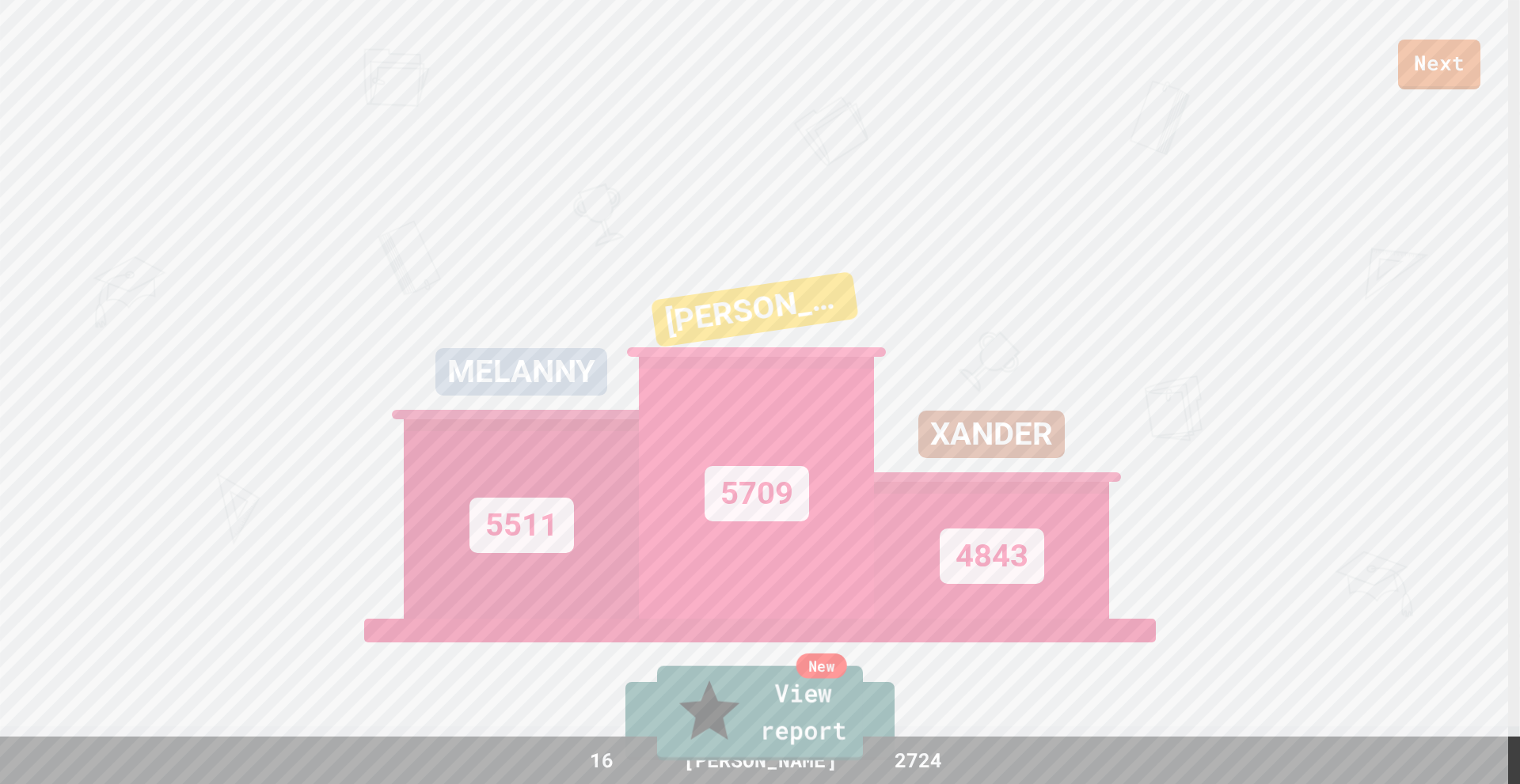
click at [826, 741] on link "New View report" at bounding box center [760, 714] width 206 height 95
